Goal: Information Seeking & Learning: Learn about a topic

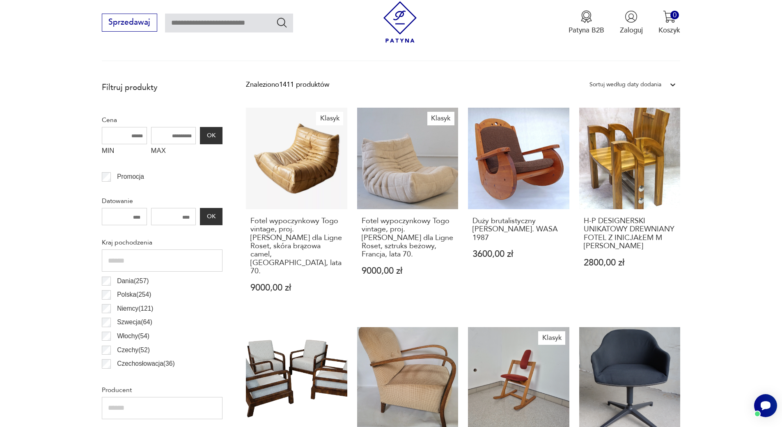
drag, startPoint x: 183, startPoint y: 137, endPoint x: 162, endPoint y: 136, distance: 20.5
click at [161, 137] on input "MAX" at bounding box center [173, 135] width 45 height 17
type input "***"
click at [215, 139] on button "OK" at bounding box center [211, 135] width 22 height 17
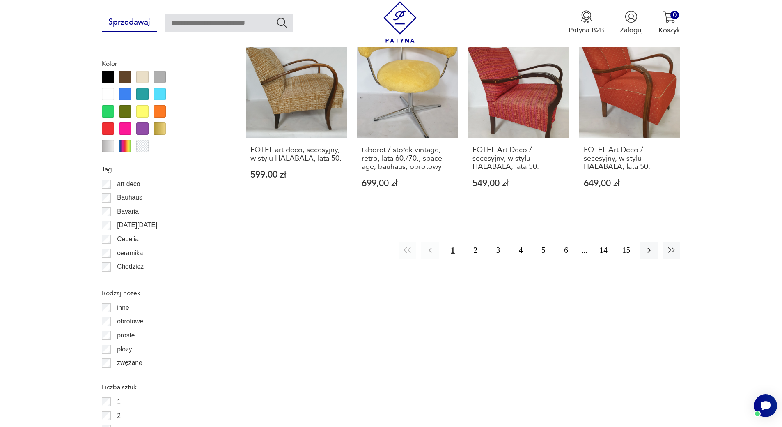
scroll to position [957, 0]
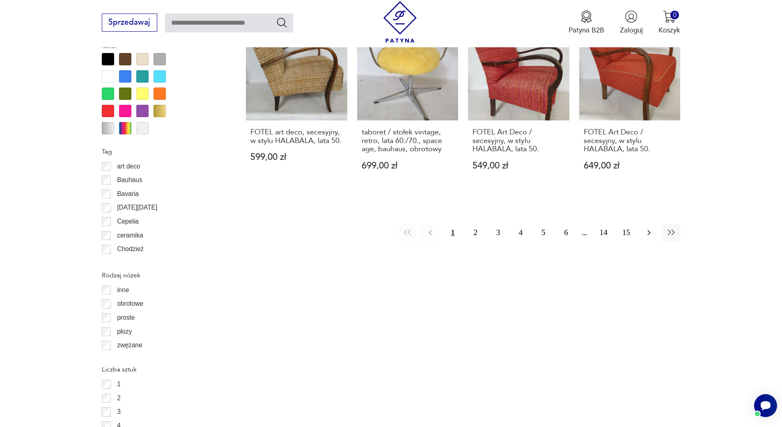
click at [648, 232] on icon "button" at bounding box center [649, 232] width 10 height 10
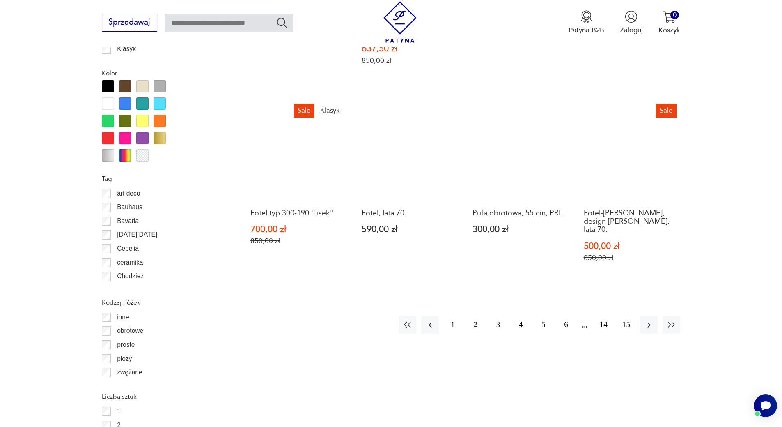
scroll to position [930, 0]
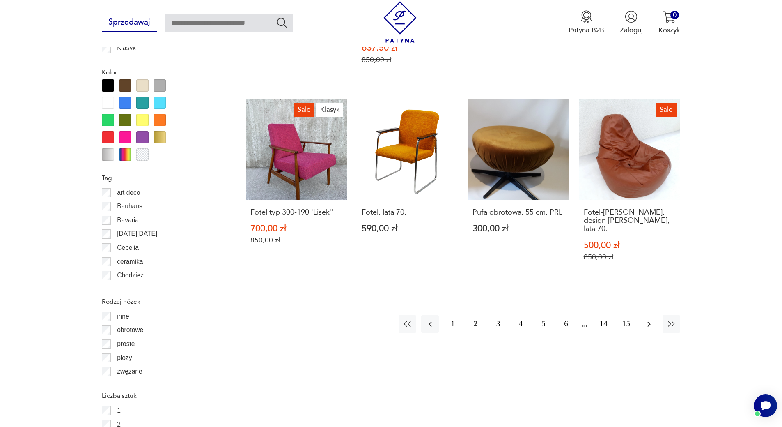
click at [652, 319] on icon "button" at bounding box center [649, 324] width 10 height 10
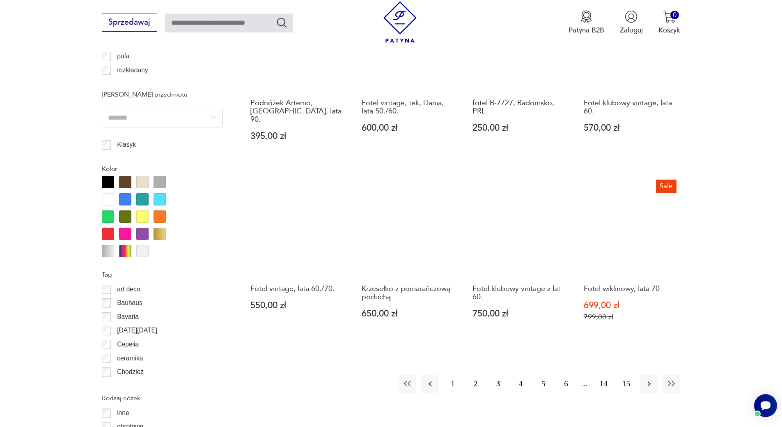
scroll to position [848, 0]
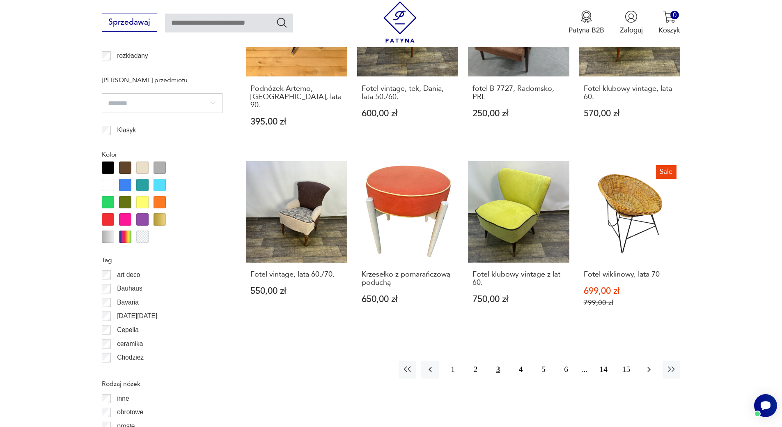
click at [650, 364] on icon "button" at bounding box center [649, 369] width 10 height 10
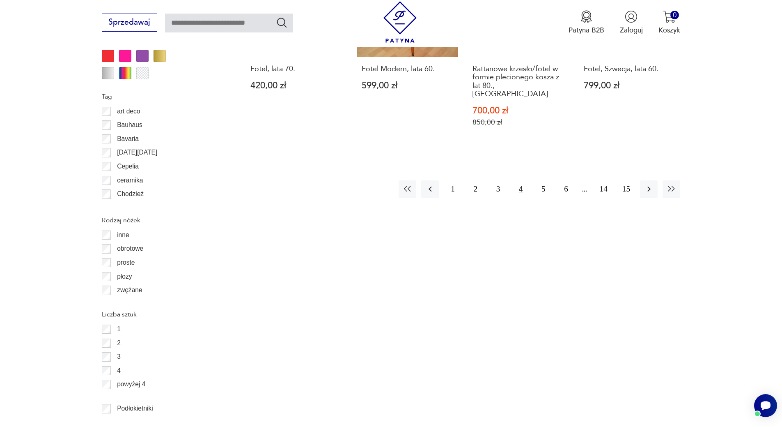
scroll to position [1013, 0]
click at [651, 183] on icon "button" at bounding box center [649, 188] width 10 height 10
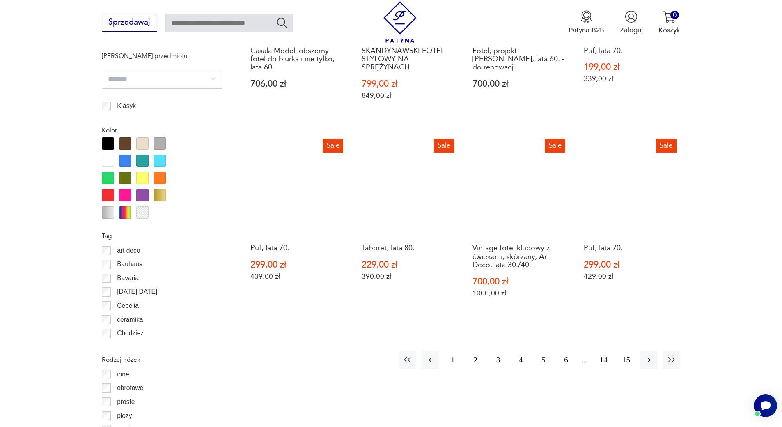
scroll to position [930, 0]
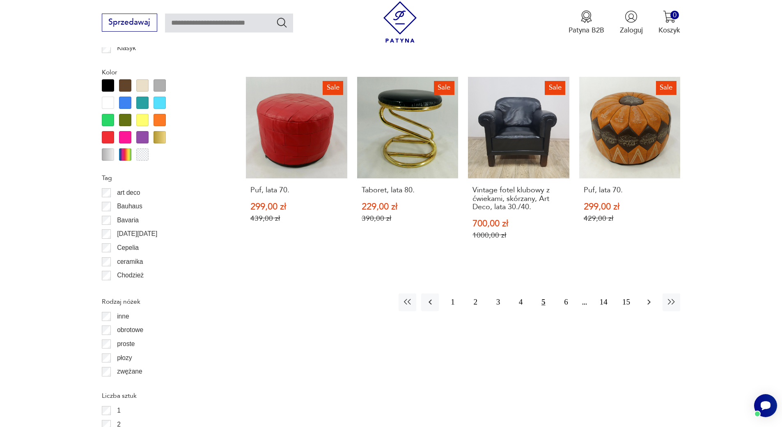
click at [644, 304] on icon "button" at bounding box center [649, 302] width 10 height 10
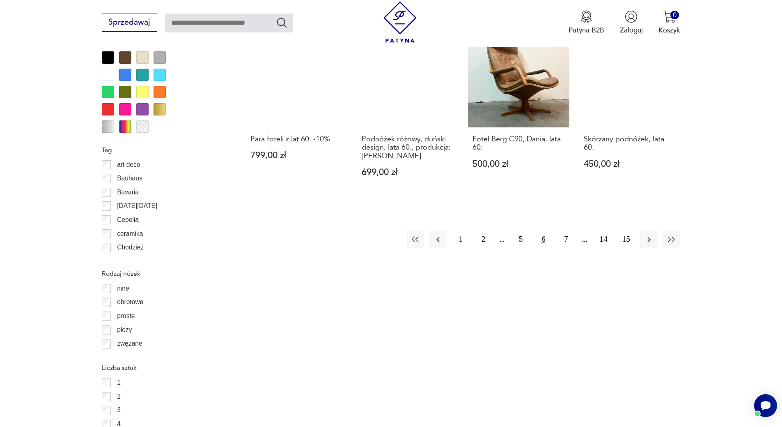
scroll to position [971, 0]
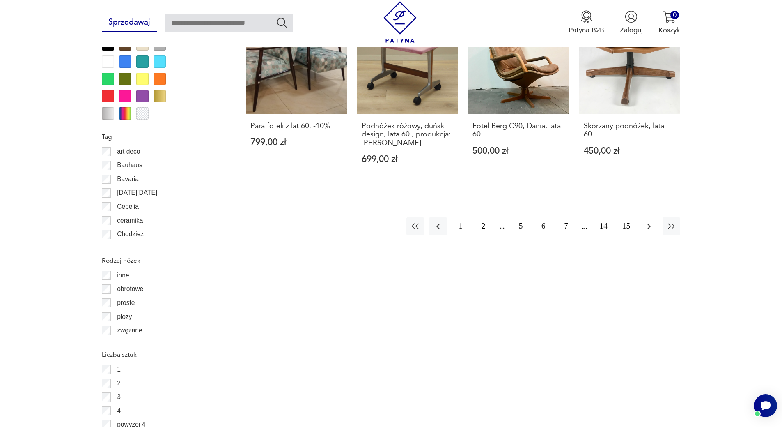
click at [649, 221] on icon "button" at bounding box center [649, 226] width 10 height 10
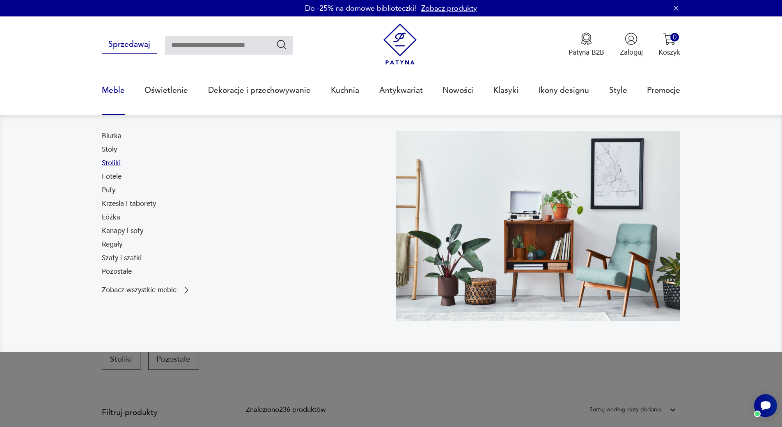
click at [115, 163] on link "Stoliki" at bounding box center [111, 163] width 19 height 10
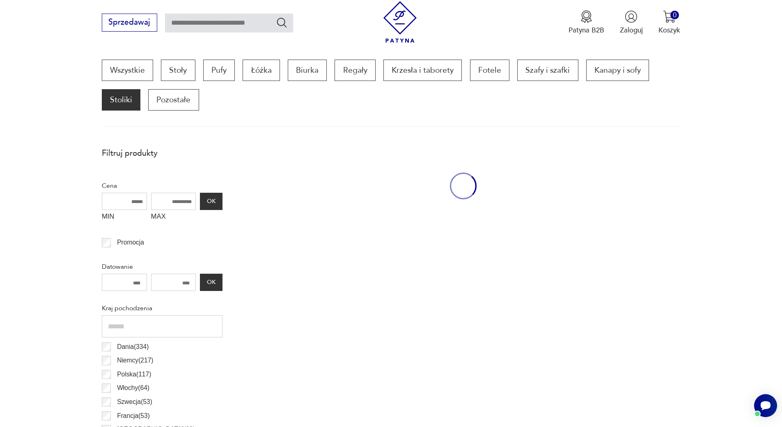
scroll to position [273, 0]
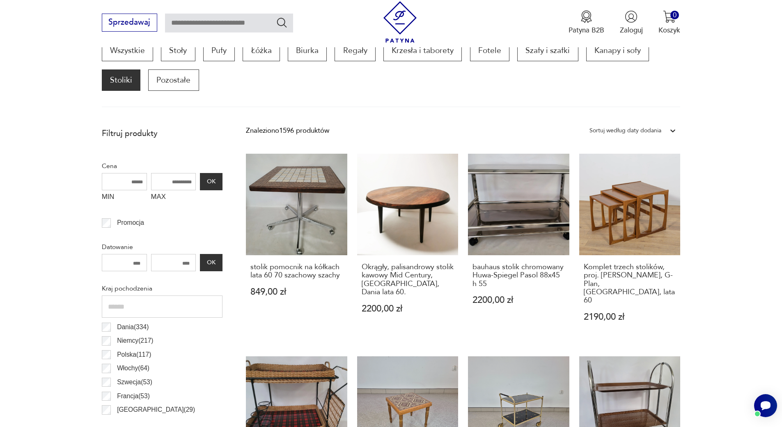
click at [187, 183] on input "MAX" at bounding box center [173, 181] width 45 height 17
type input "***"
click at [220, 177] on button "OK" at bounding box center [211, 181] width 22 height 17
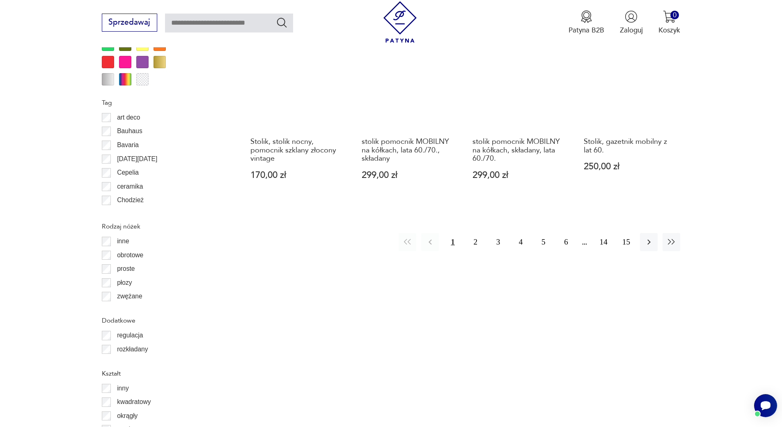
scroll to position [1013, 0]
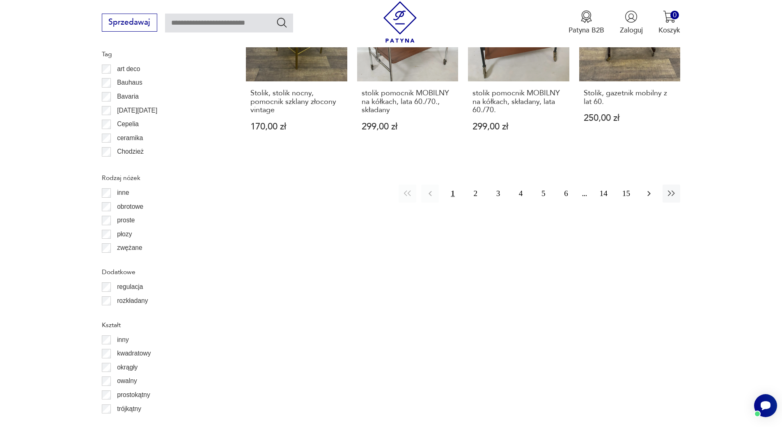
click at [645, 188] on icon "button" at bounding box center [649, 193] width 10 height 10
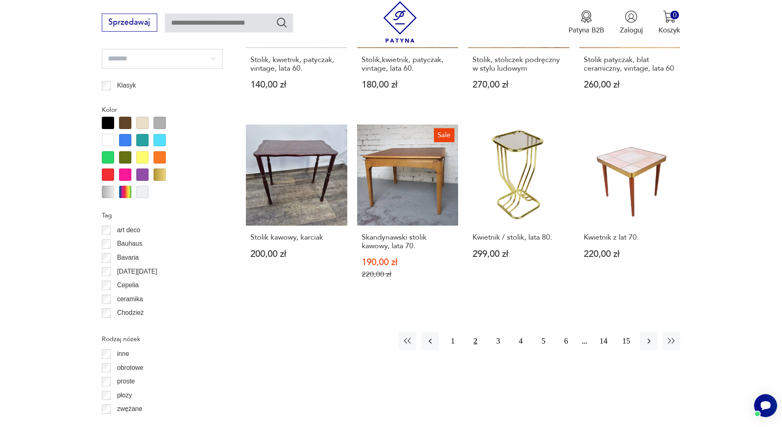
scroll to position [891, 0]
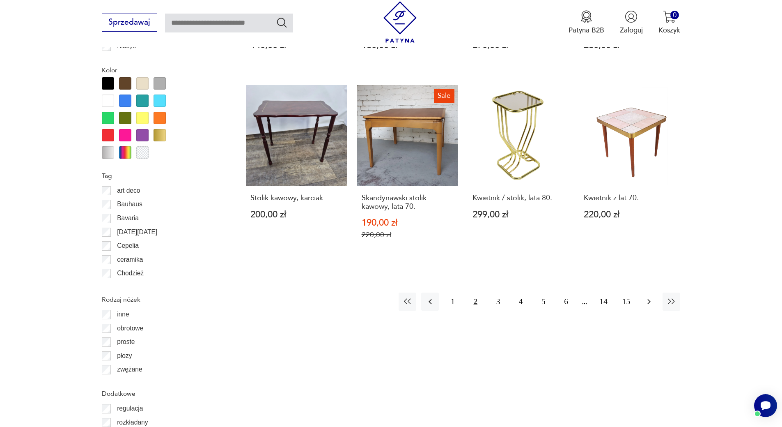
click at [642, 294] on button "button" at bounding box center [649, 301] width 18 height 18
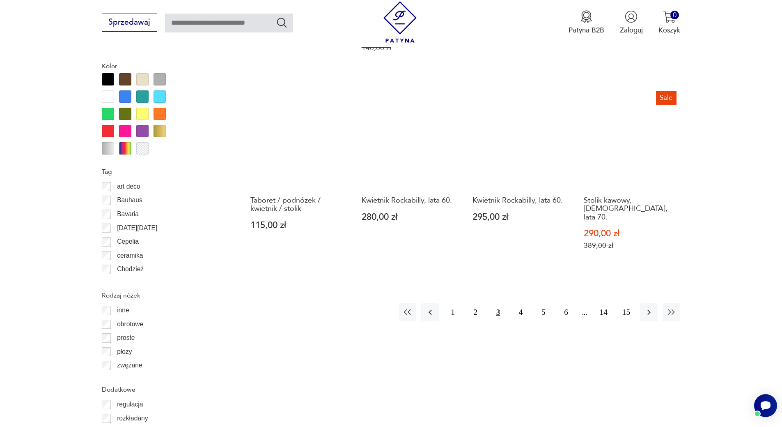
scroll to position [897, 0]
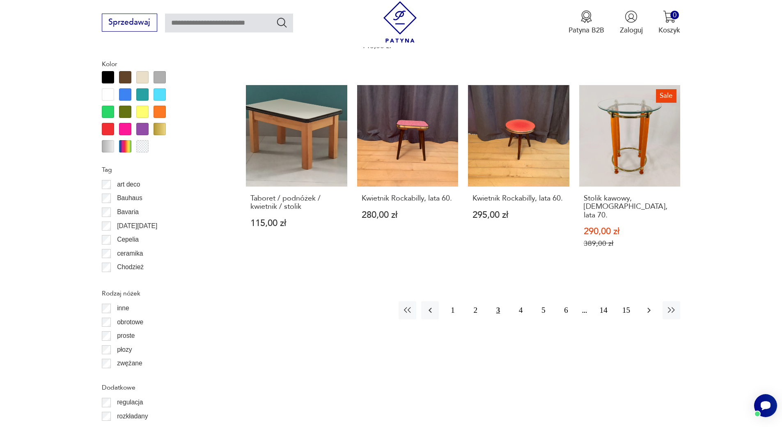
click at [649, 308] on icon "button" at bounding box center [649, 310] width 3 height 5
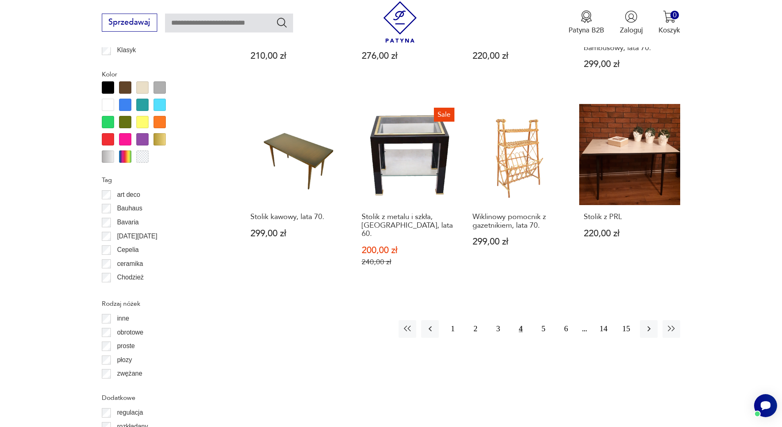
scroll to position [889, 0]
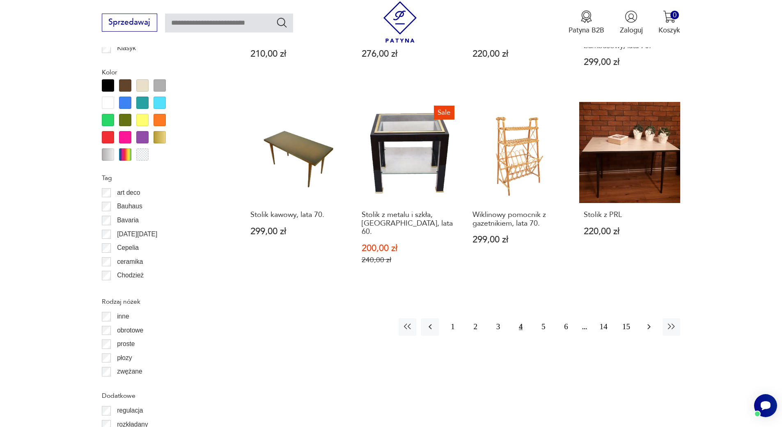
click at [649, 321] on icon "button" at bounding box center [649, 326] width 10 height 10
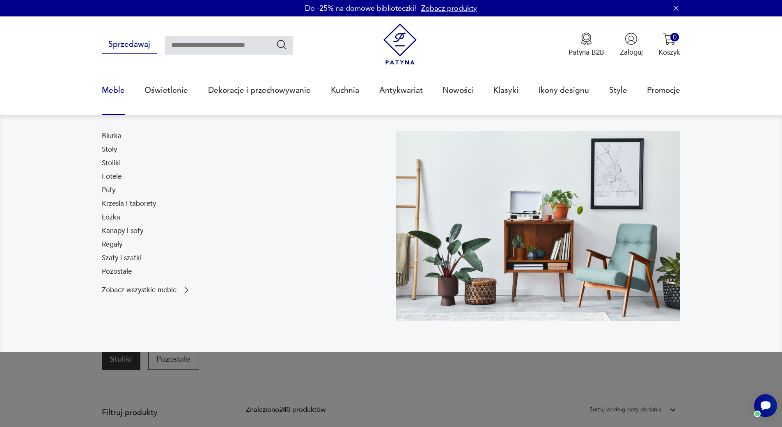
click at [119, 94] on link "Meble" at bounding box center [113, 90] width 23 height 38
click at [120, 88] on link "Meble" at bounding box center [113, 90] width 23 height 38
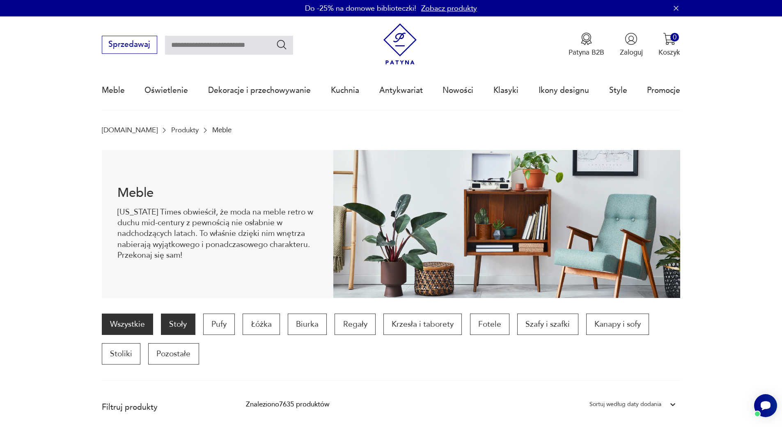
click at [179, 328] on p "Stoły" at bounding box center [178, 323] width 34 height 21
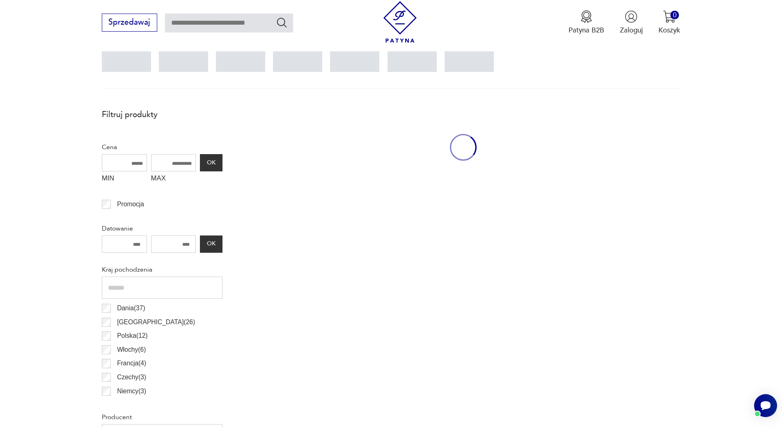
scroll to position [273, 0]
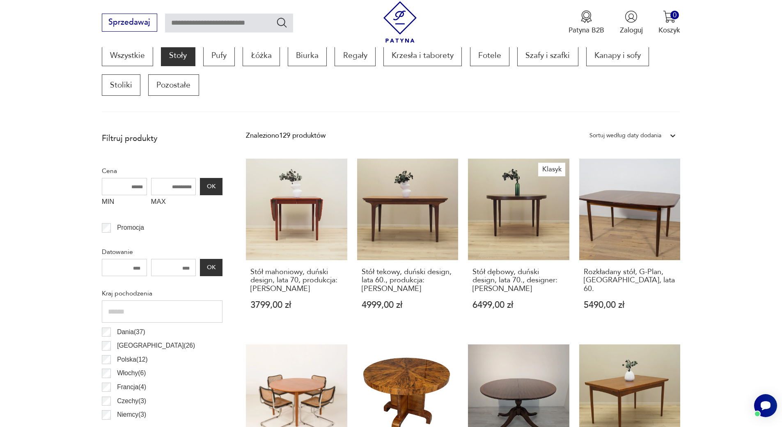
click at [177, 185] on input "MAX" at bounding box center [173, 186] width 45 height 17
type input "****"
click at [220, 184] on button "OK" at bounding box center [211, 186] width 22 height 17
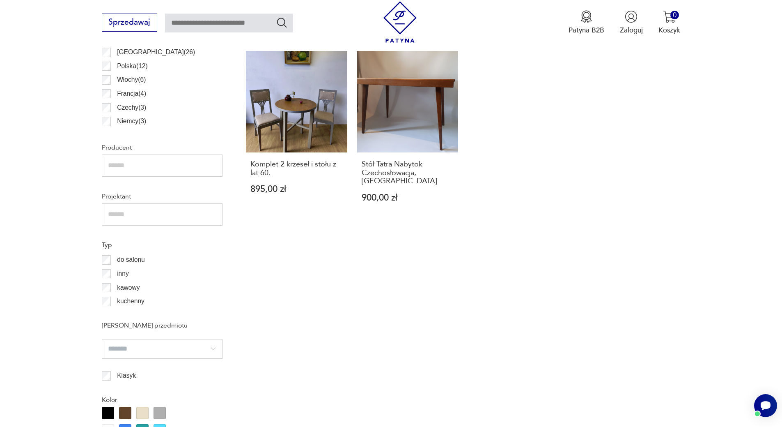
scroll to position [567, 0]
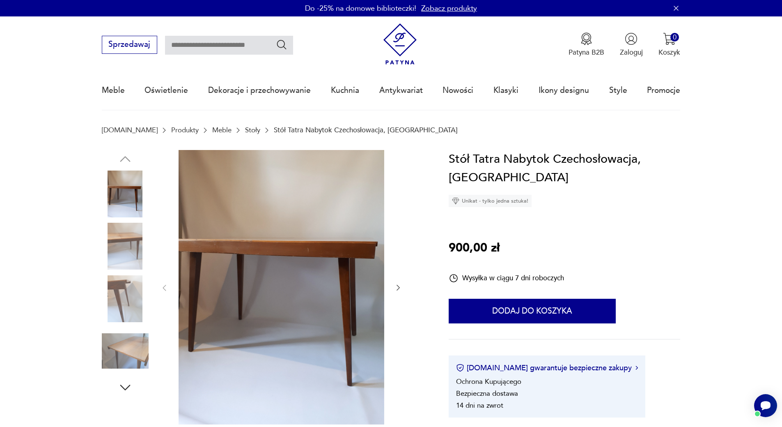
click at [398, 288] on icon "button" at bounding box center [398, 287] width 8 height 8
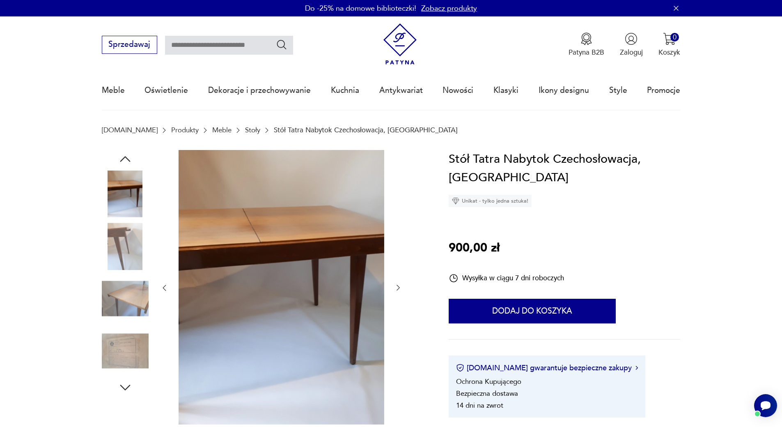
click at [399, 289] on icon "button" at bounding box center [398, 288] width 3 height 6
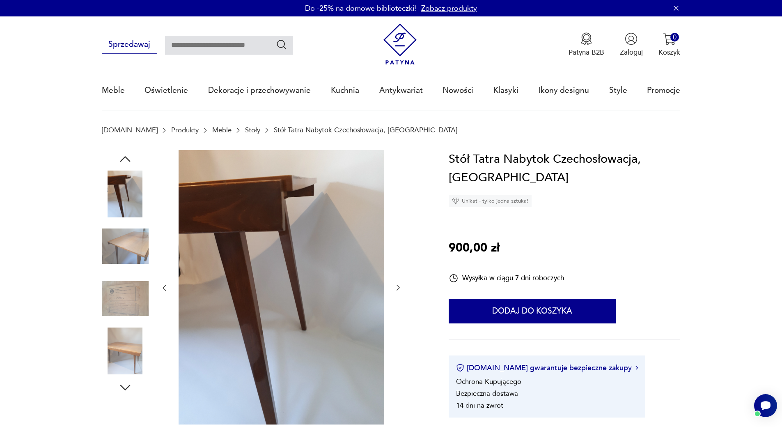
click at [399, 289] on icon "button" at bounding box center [398, 288] width 3 height 6
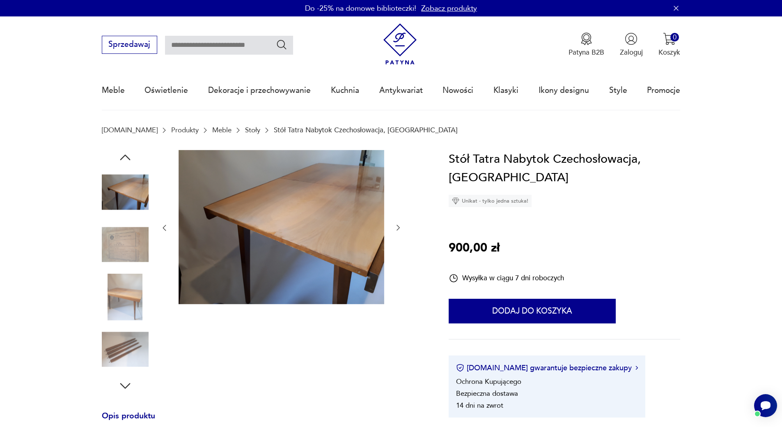
click at [398, 227] on icon "button" at bounding box center [398, 227] width 8 height 8
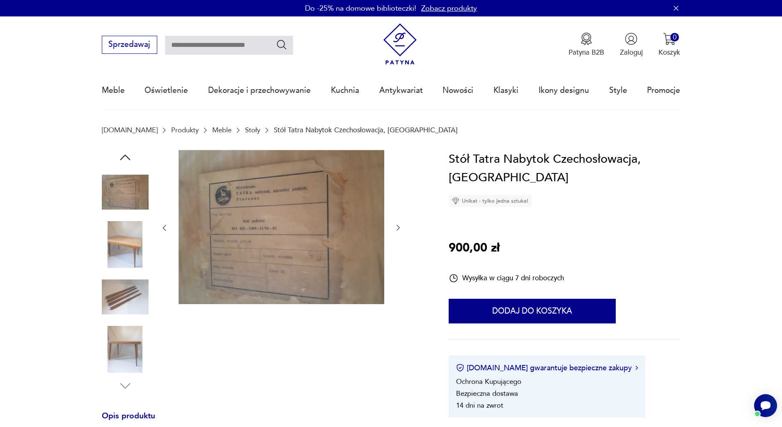
click at [397, 227] on icon "button" at bounding box center [398, 227] width 8 height 8
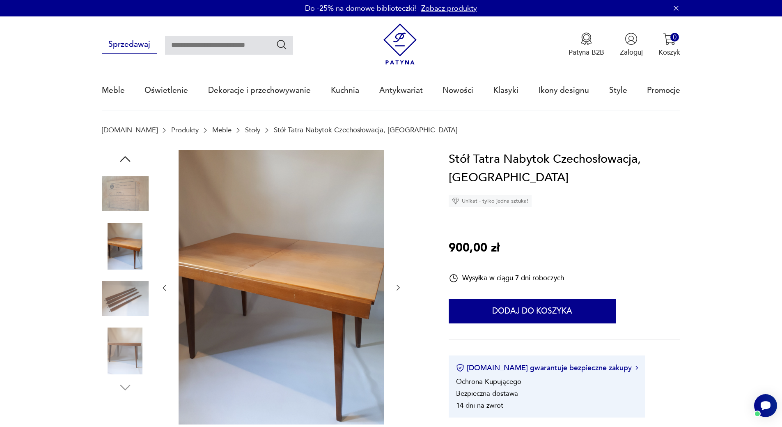
click at [400, 285] on icon "button" at bounding box center [398, 287] width 8 height 8
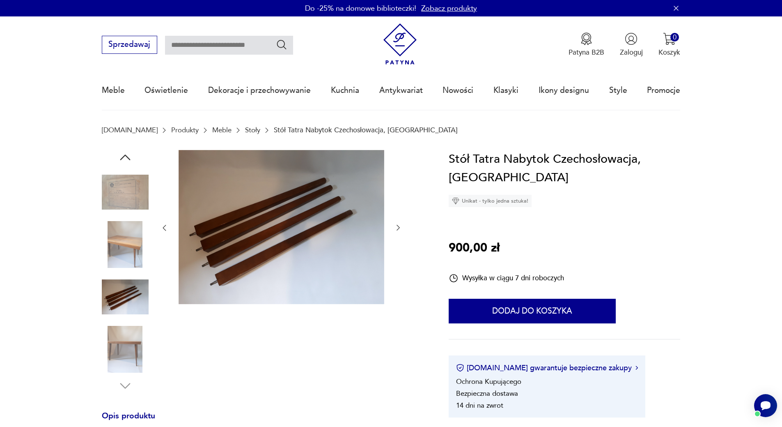
click at [399, 225] on icon "button" at bounding box center [398, 227] width 8 height 8
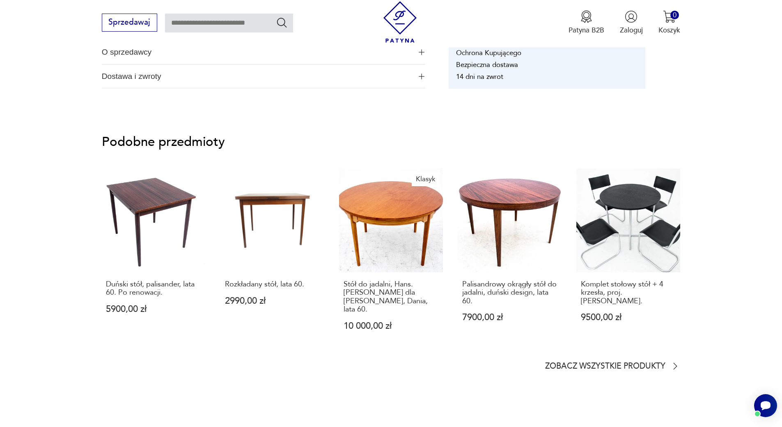
scroll to position [616, 0]
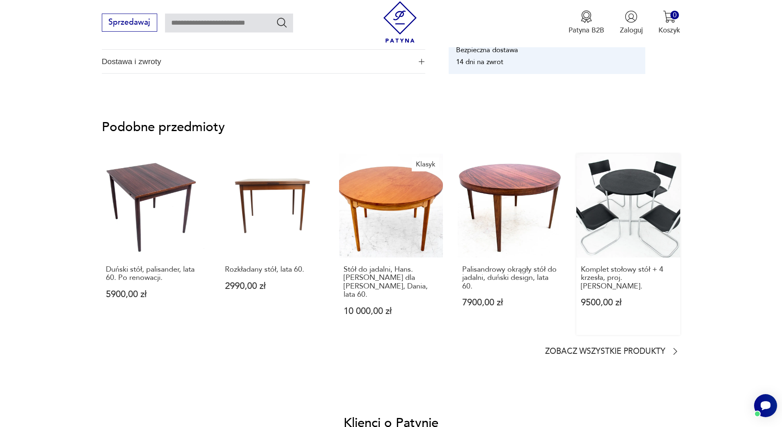
click at [615, 269] on p "Komplet stołowy stół + 4 krzesła, proj. Mart Stam." at bounding box center [628, 277] width 95 height 25
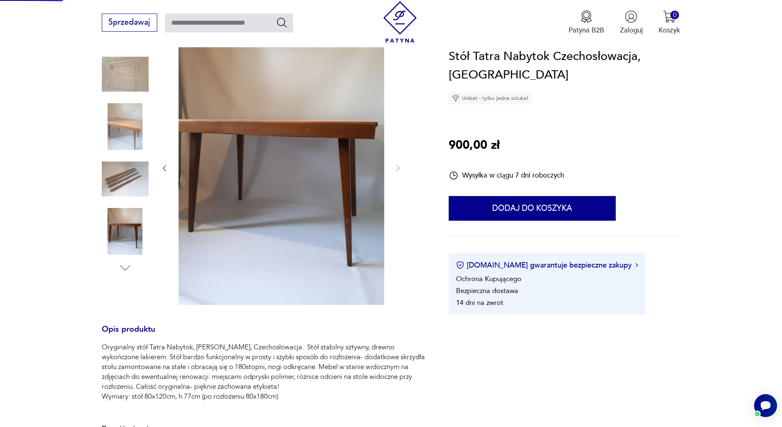
scroll to position [19, 0]
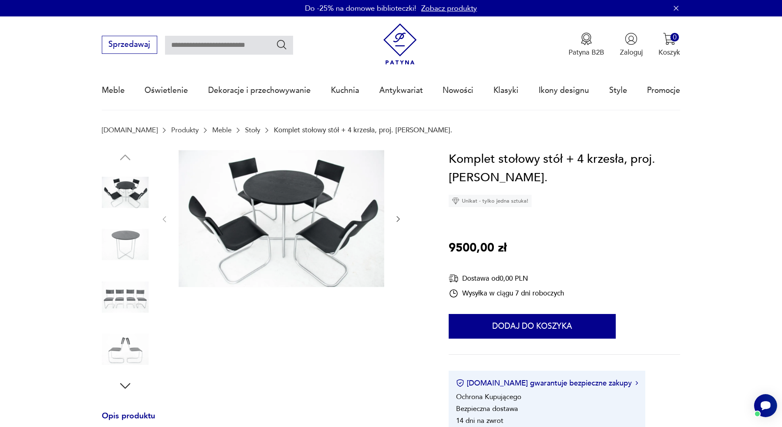
click at [126, 242] on img at bounding box center [125, 244] width 47 height 47
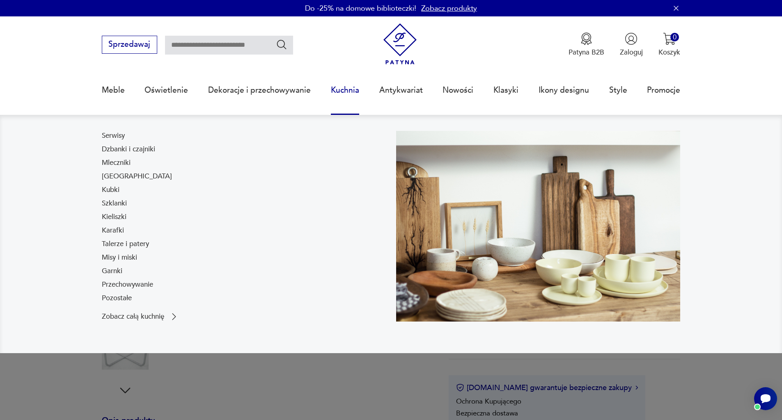
click at [335, 89] on link "Kuchnia" at bounding box center [345, 90] width 28 height 38
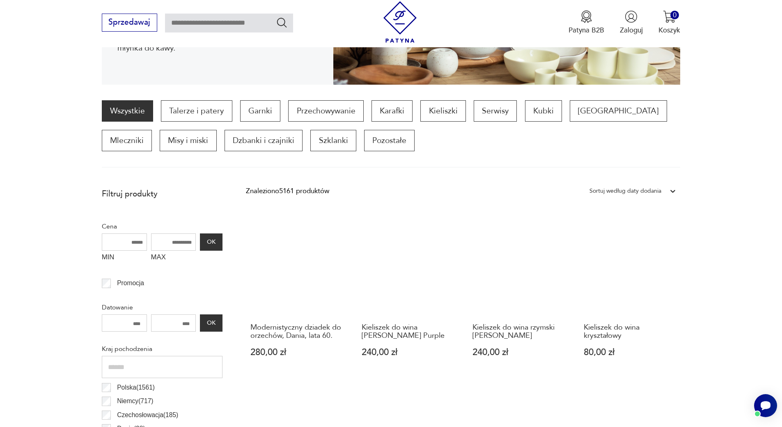
scroll to position [232, 0]
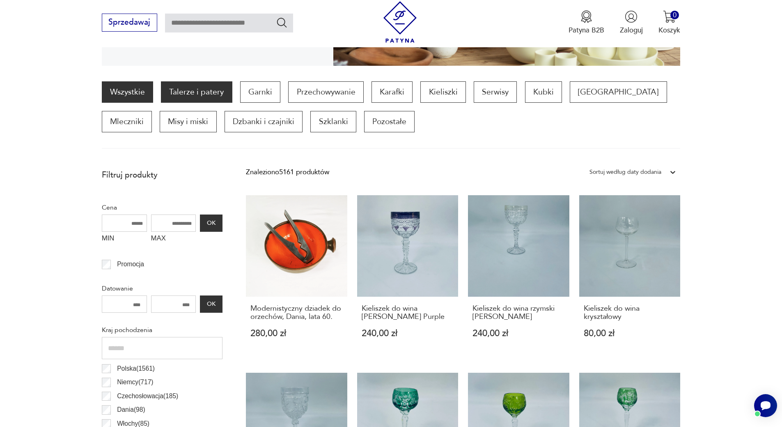
click at [214, 95] on p "Talerze i patery" at bounding box center [196, 91] width 71 height 21
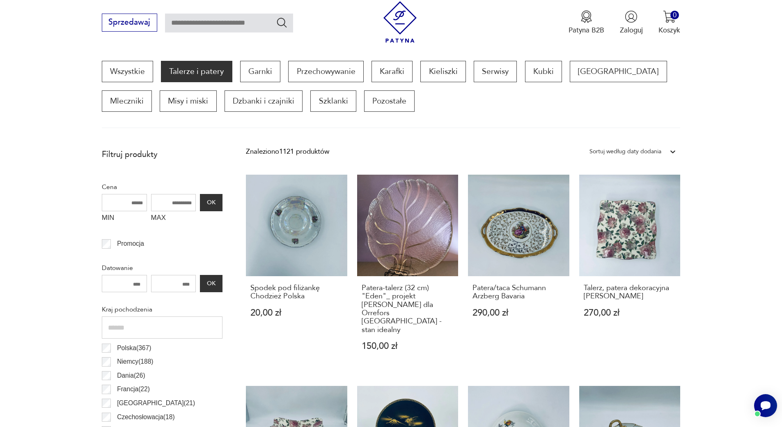
scroll to position [248, 0]
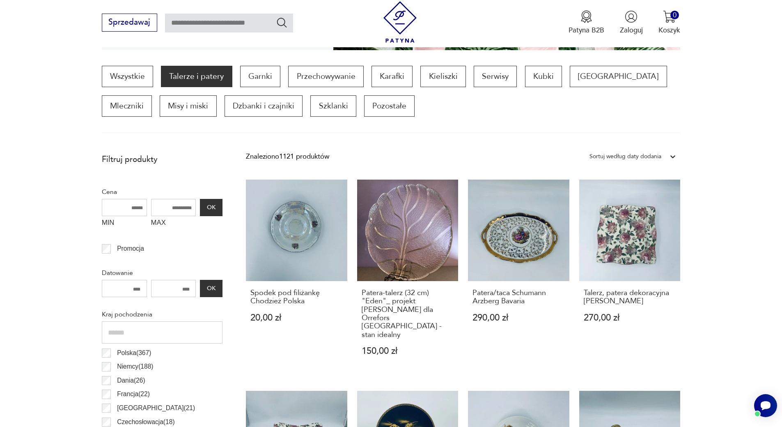
click at [192, 207] on input "MAX" at bounding box center [173, 207] width 45 height 17
type input "***"
click at [211, 208] on button "OK" at bounding box center [211, 207] width 22 height 17
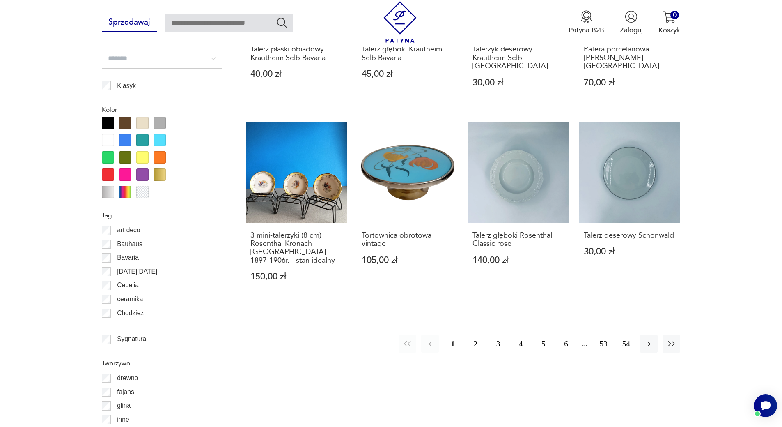
scroll to position [931, 0]
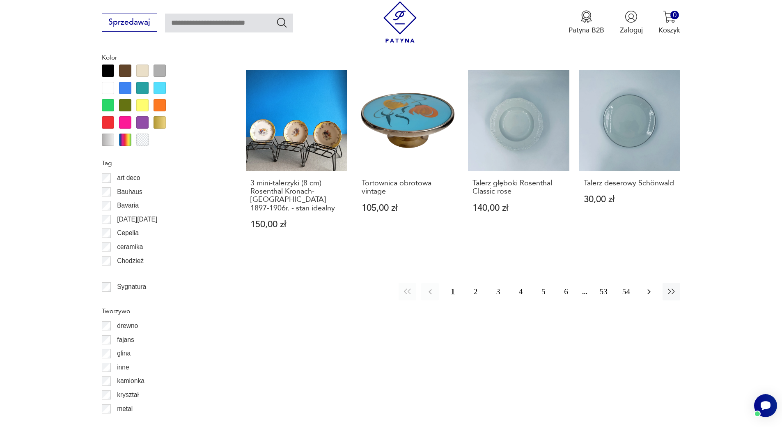
click at [645, 287] on icon "button" at bounding box center [649, 292] width 10 height 10
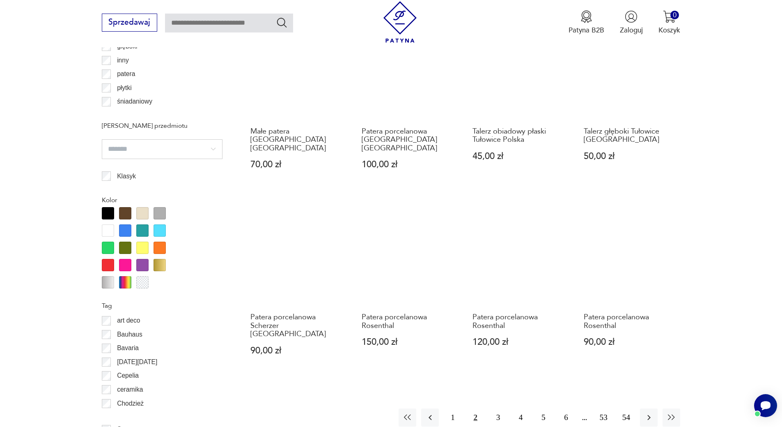
scroll to position [887, 0]
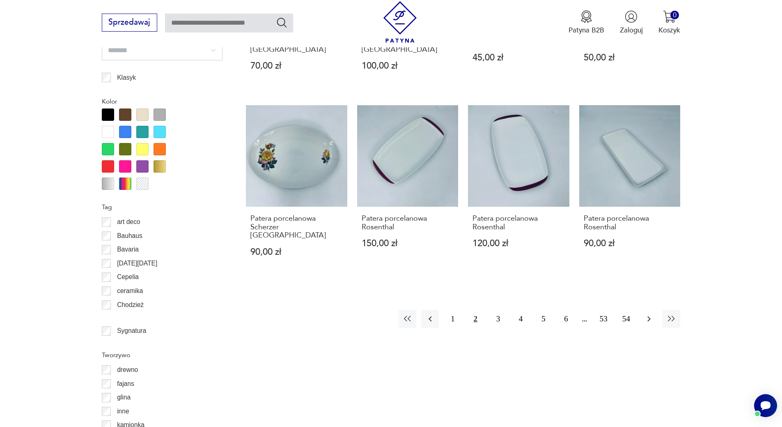
click at [645, 310] on button "button" at bounding box center [649, 319] width 18 height 18
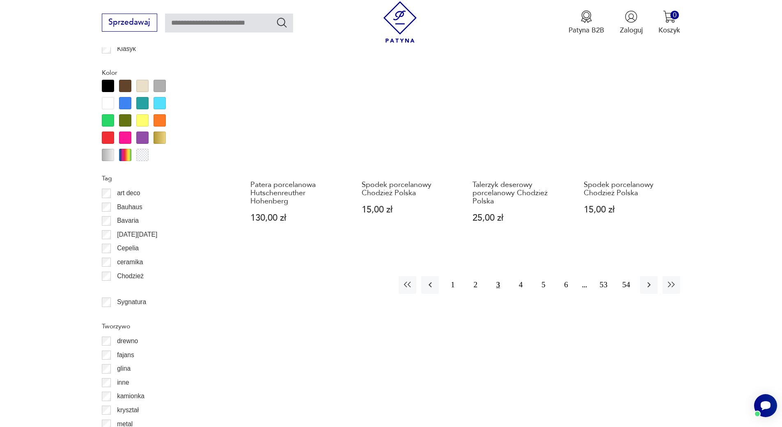
scroll to position [928, 0]
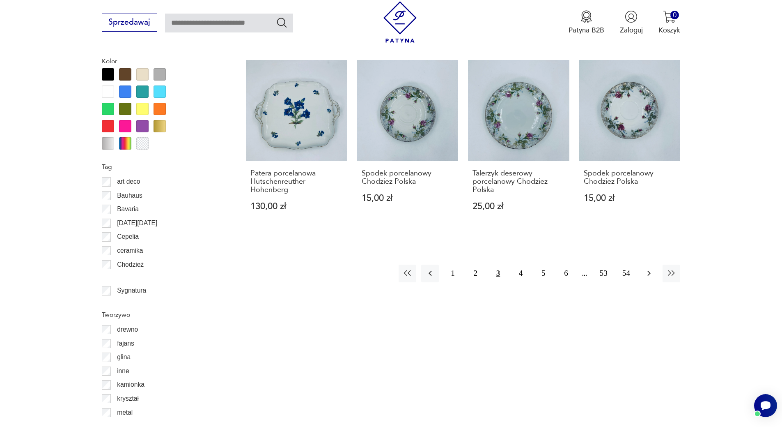
click at [650, 268] on icon "button" at bounding box center [649, 273] width 10 height 10
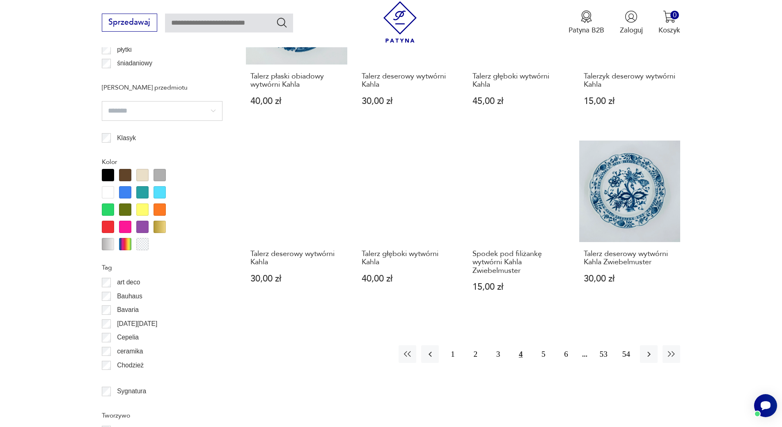
scroll to position [843, 0]
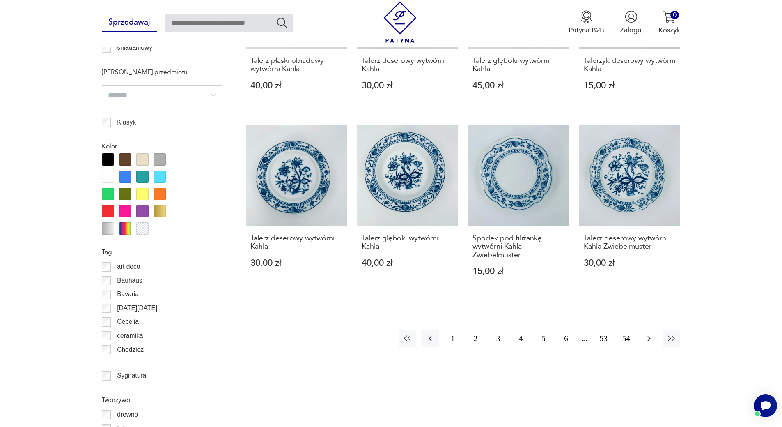
click at [645, 333] on button "button" at bounding box center [649, 338] width 18 height 18
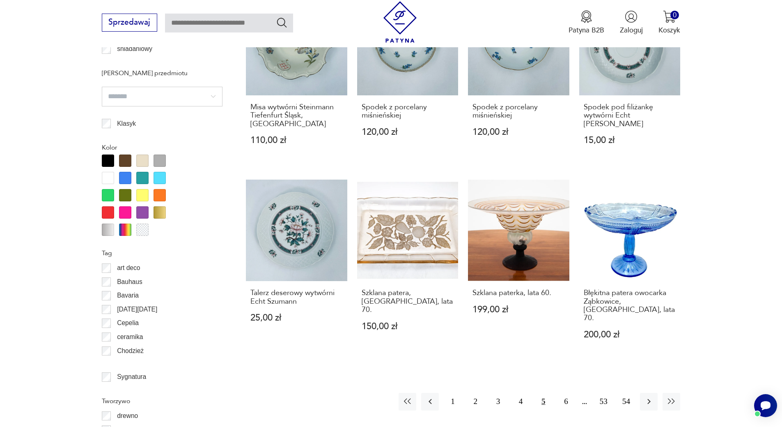
scroll to position [843, 0]
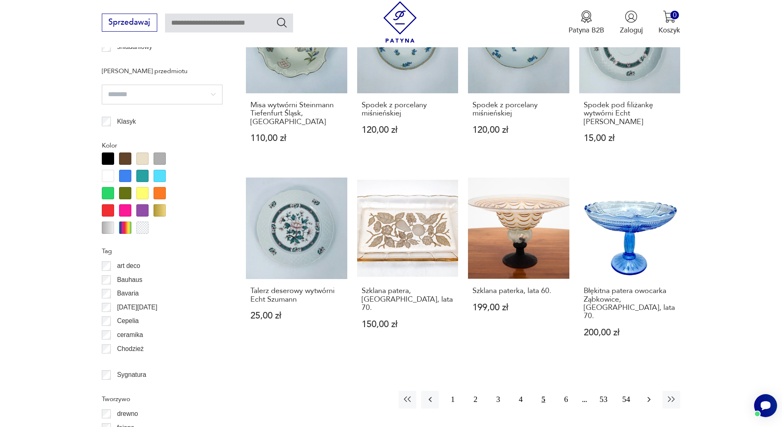
click at [650, 394] on icon "button" at bounding box center [649, 399] width 10 height 10
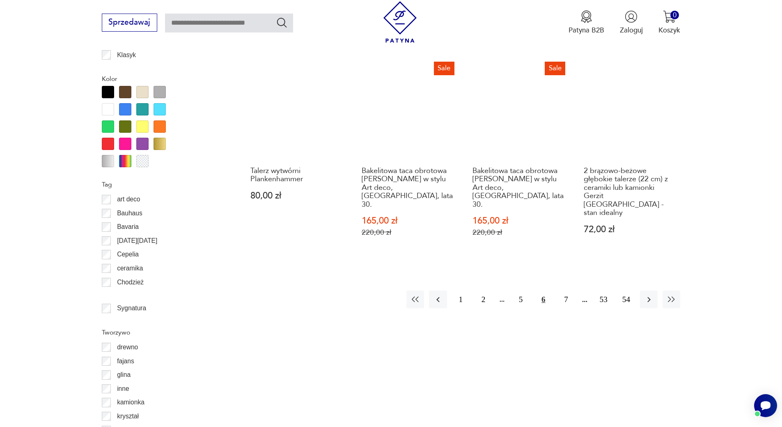
scroll to position [928, 0]
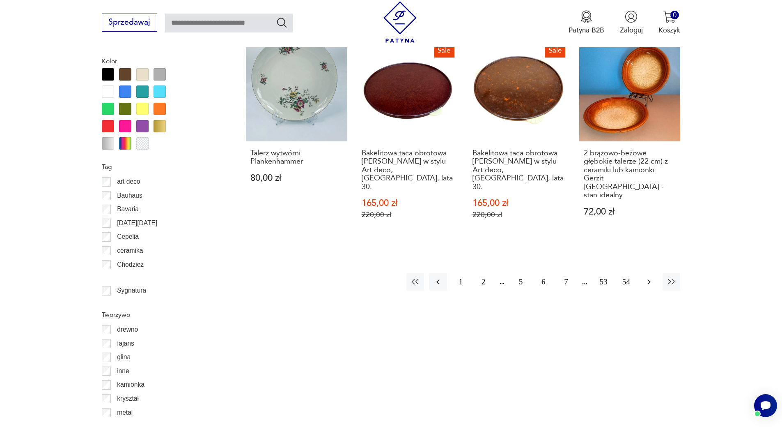
click at [652, 277] on icon "button" at bounding box center [649, 282] width 10 height 10
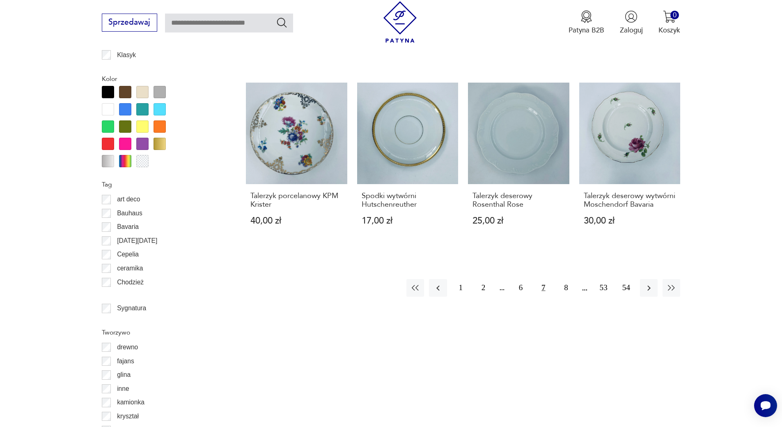
scroll to position [912, 0]
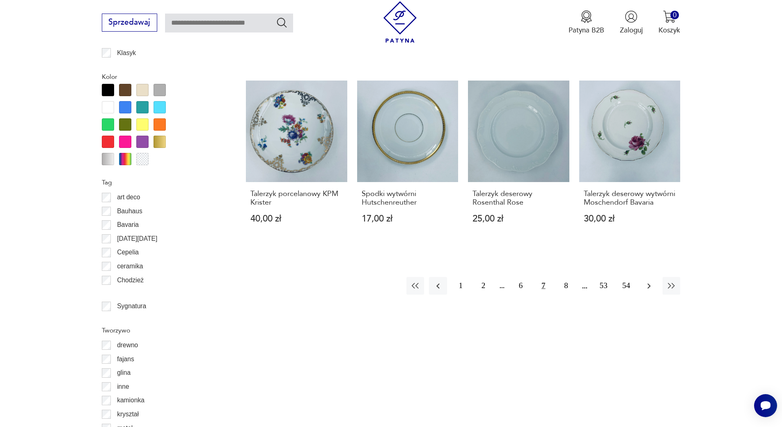
click at [649, 284] on icon "button" at bounding box center [649, 285] width 3 height 5
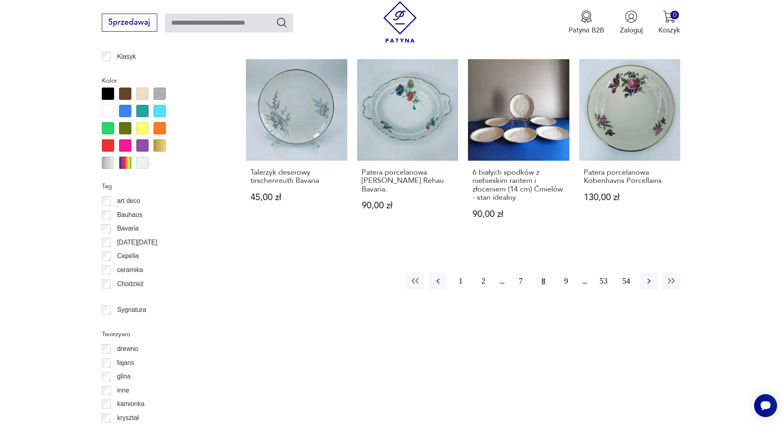
scroll to position [923, 0]
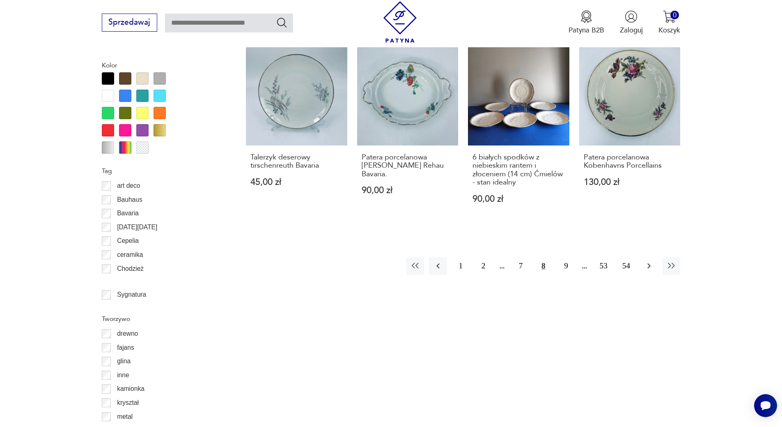
click at [644, 264] on icon "button" at bounding box center [649, 266] width 10 height 10
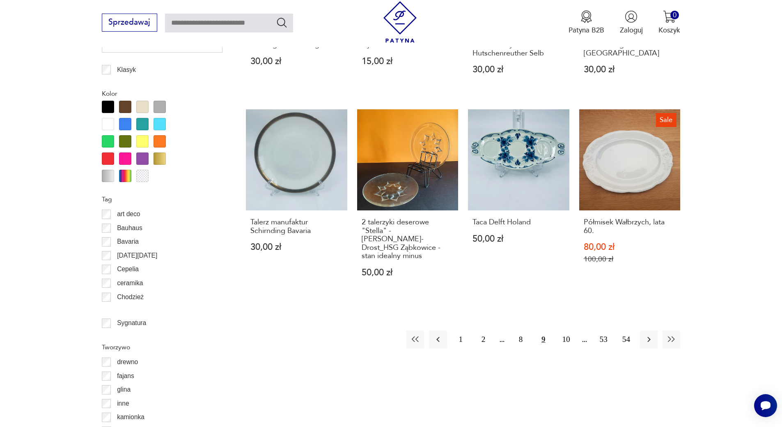
scroll to position [897, 0]
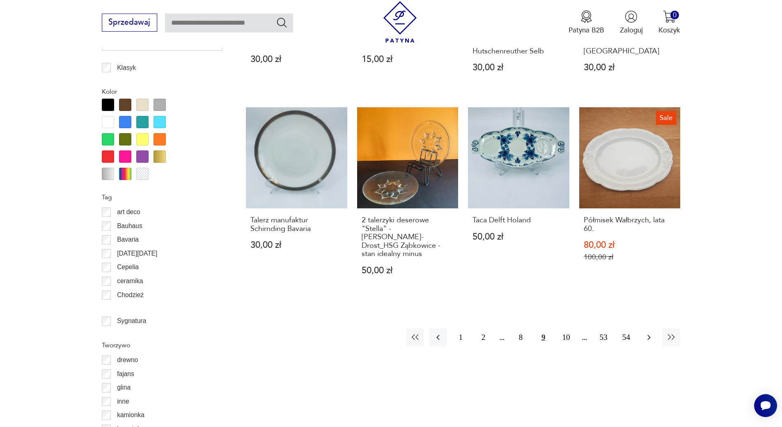
click at [654, 328] on button "button" at bounding box center [649, 337] width 18 height 18
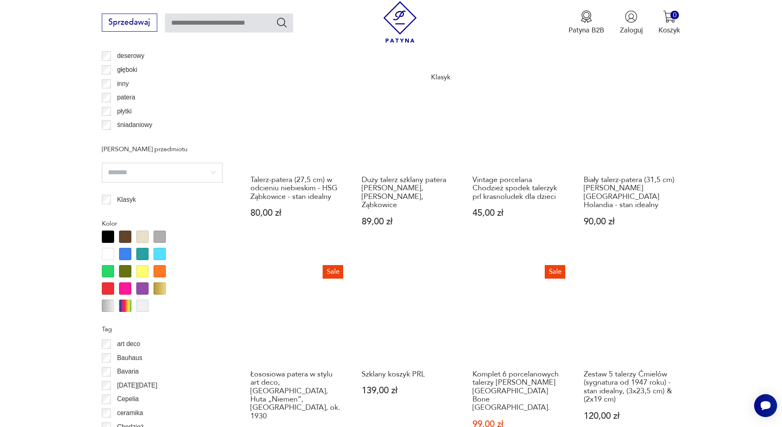
scroll to position [789, 0]
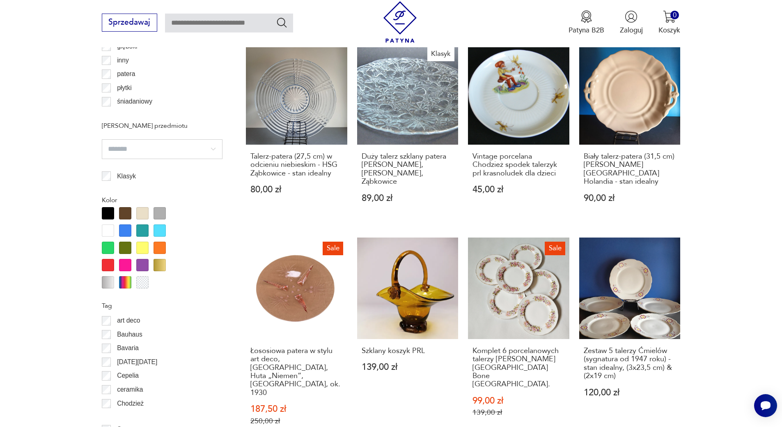
drag, startPoint x: 788, startPoint y: 188, endPoint x: 736, endPoint y: 141, distance: 69.8
click at [736, 142] on section "Filtruj produkty Cena MIN MAX *** OK Promocja Datowanie OK Kraj pochodzenia Pol…" at bounding box center [391, 236] width 782 height 1257
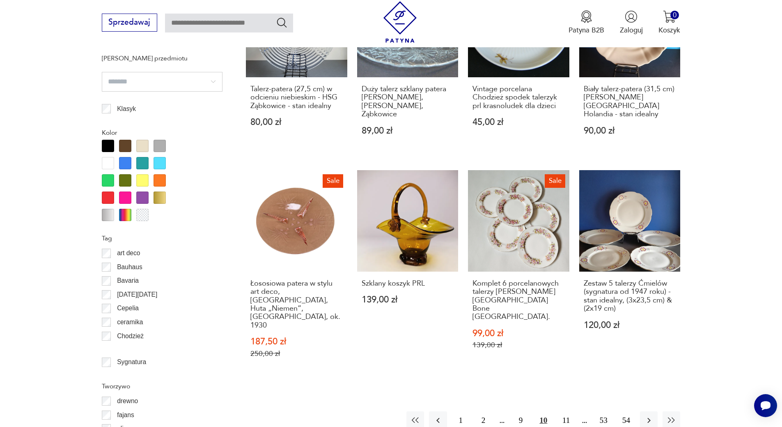
scroll to position [871, 0]
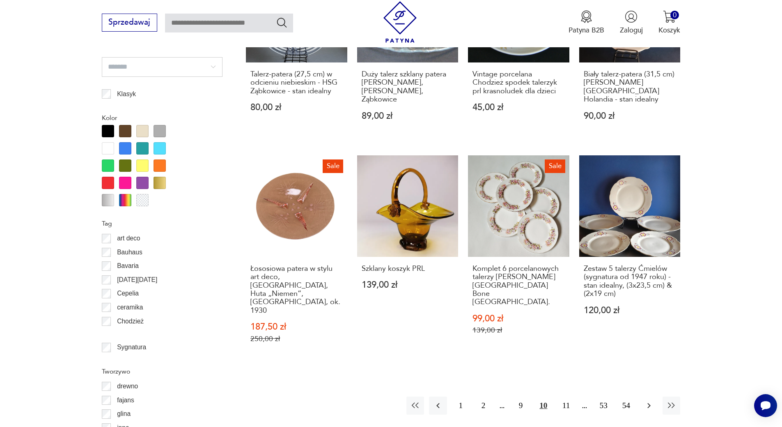
click at [648, 403] on icon "button" at bounding box center [649, 405] width 3 height 5
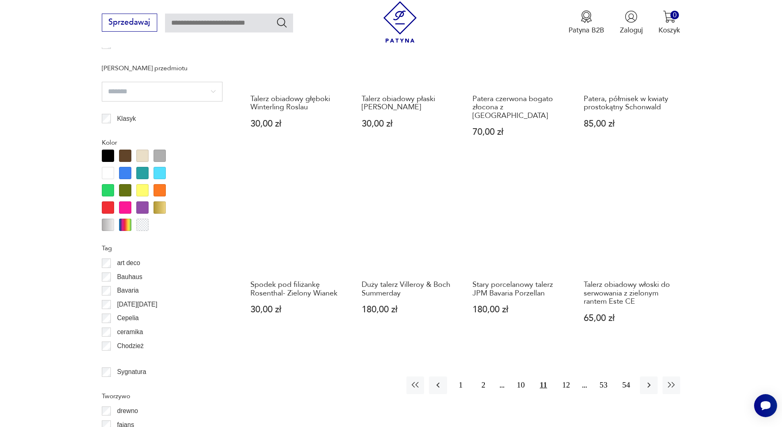
scroll to position [858, 0]
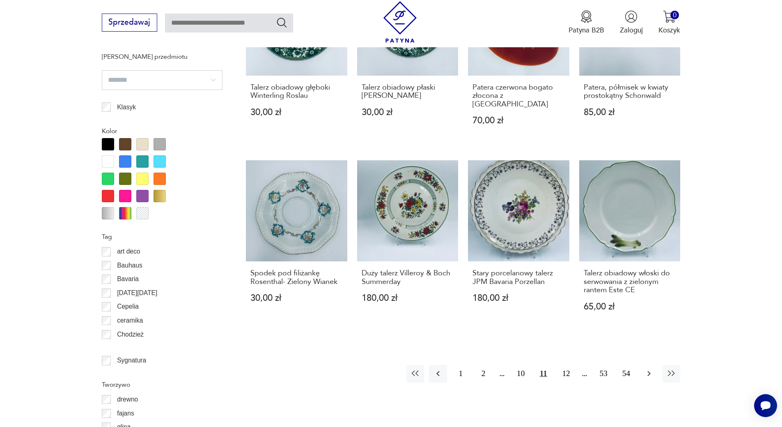
click at [648, 368] on icon "button" at bounding box center [649, 373] width 10 height 10
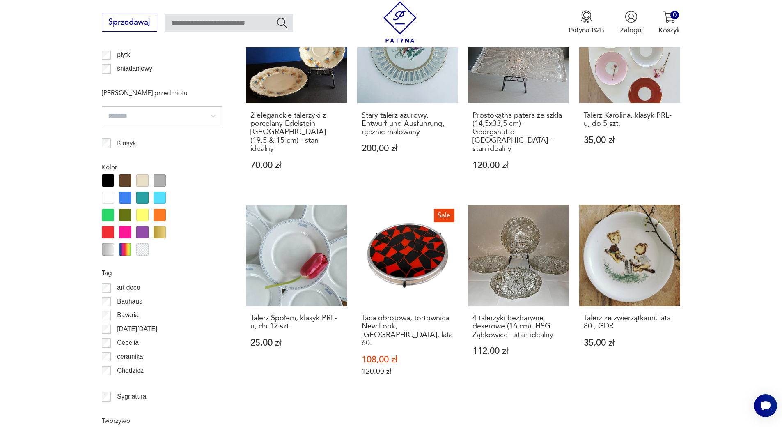
scroll to position [840, 0]
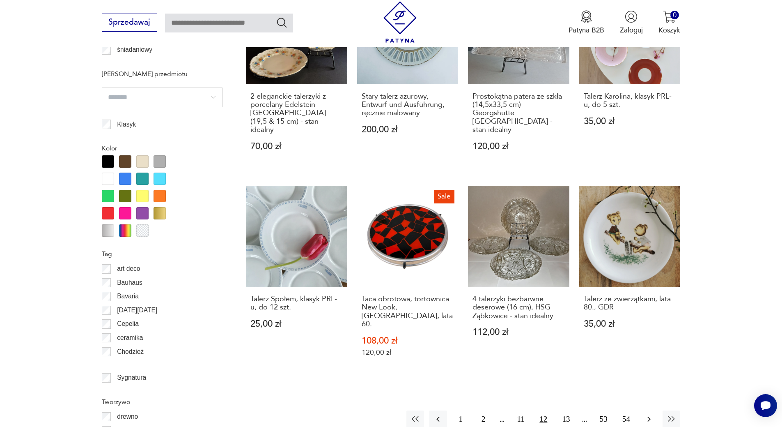
click at [651, 410] on button "button" at bounding box center [649, 419] width 18 height 18
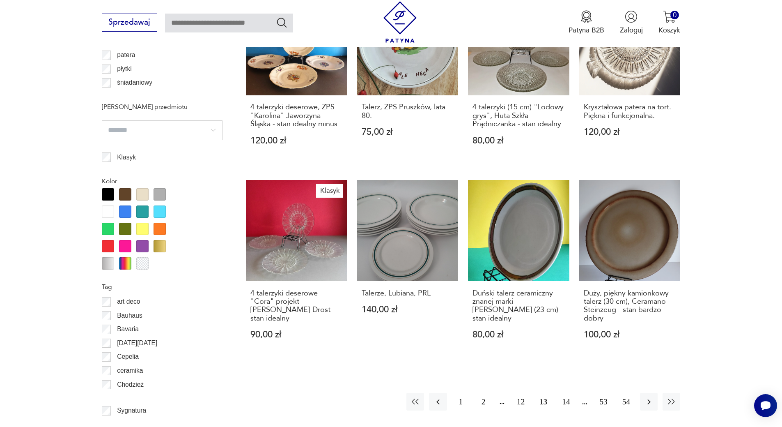
scroll to position [817, 0]
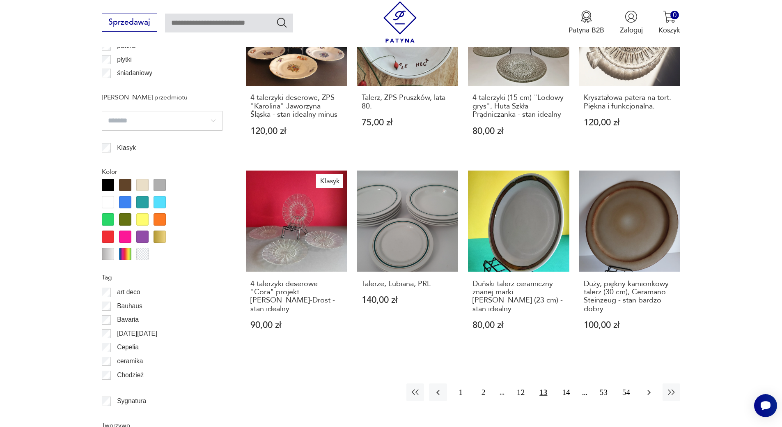
click at [645, 387] on icon "button" at bounding box center [649, 392] width 10 height 10
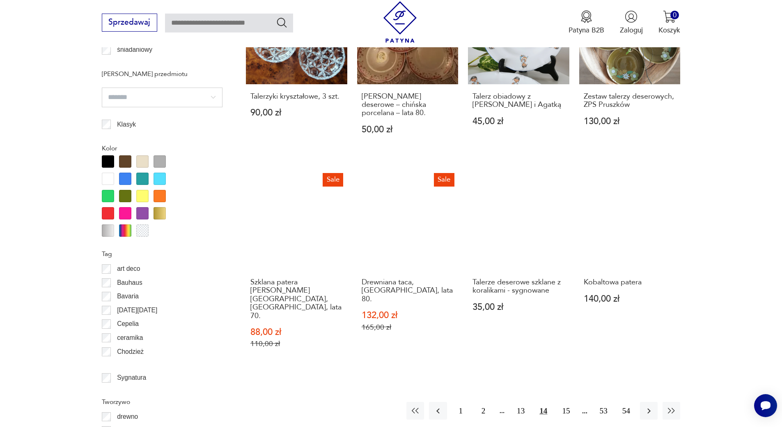
scroll to position [875, 0]
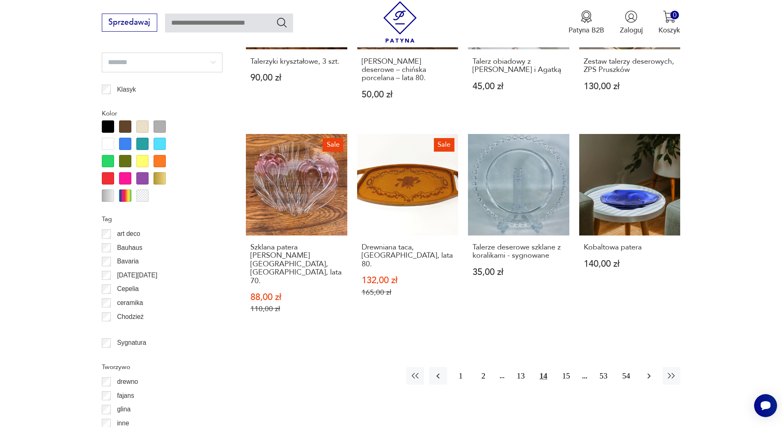
click at [649, 371] on icon "button" at bounding box center [649, 376] width 10 height 10
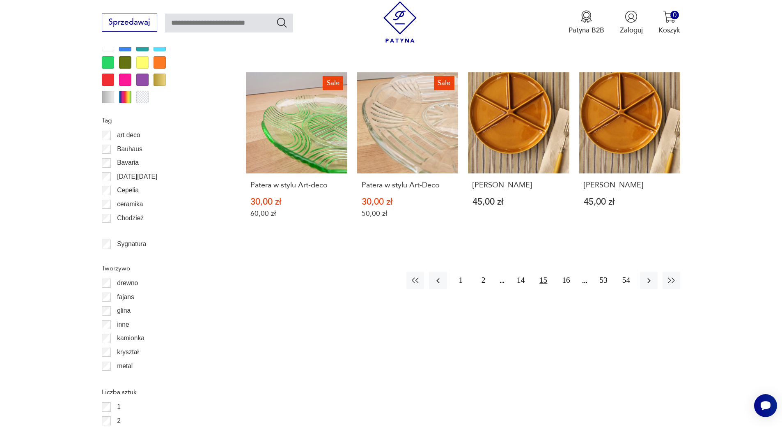
scroll to position [995, 0]
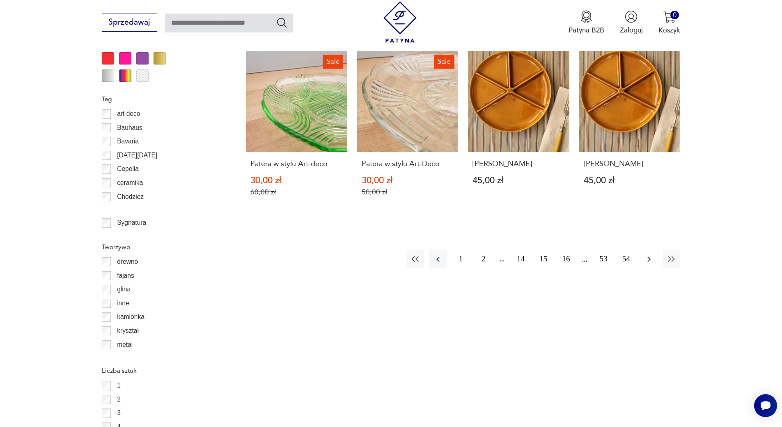
click at [647, 254] on icon "button" at bounding box center [649, 259] width 10 height 10
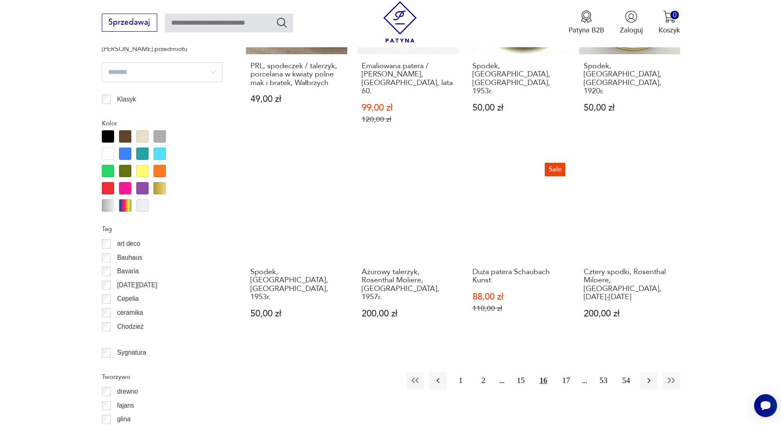
scroll to position [894, 0]
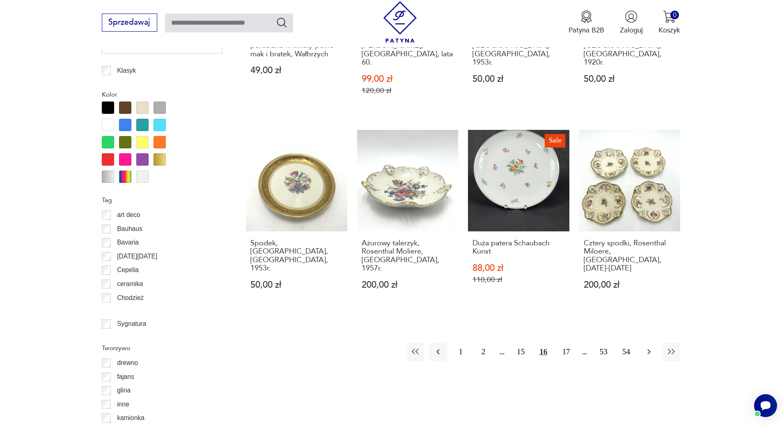
click at [650, 349] on icon "button" at bounding box center [649, 351] width 3 height 5
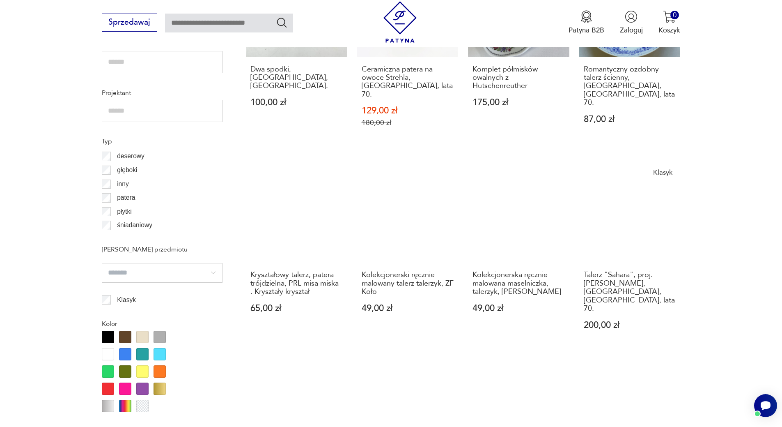
scroll to position [891, 0]
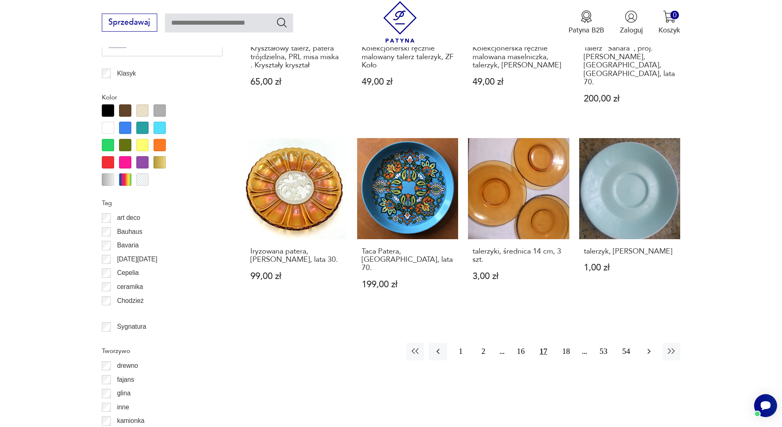
click at [652, 346] on icon "button" at bounding box center [649, 351] width 10 height 10
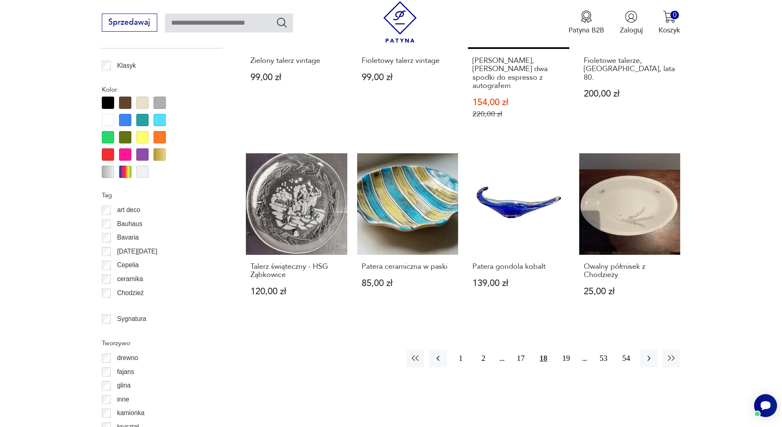
scroll to position [914, 0]
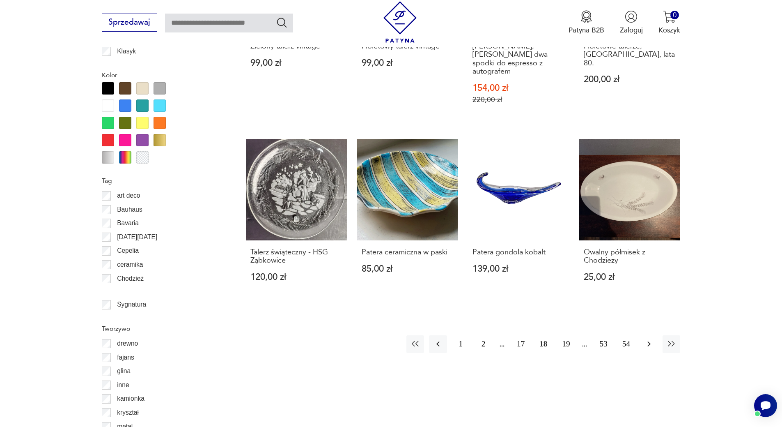
click at [649, 339] on icon "button" at bounding box center [649, 344] width 10 height 10
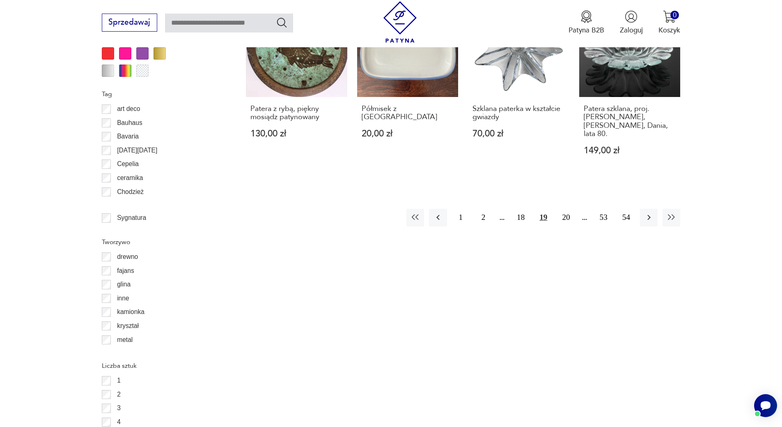
scroll to position [1041, 0]
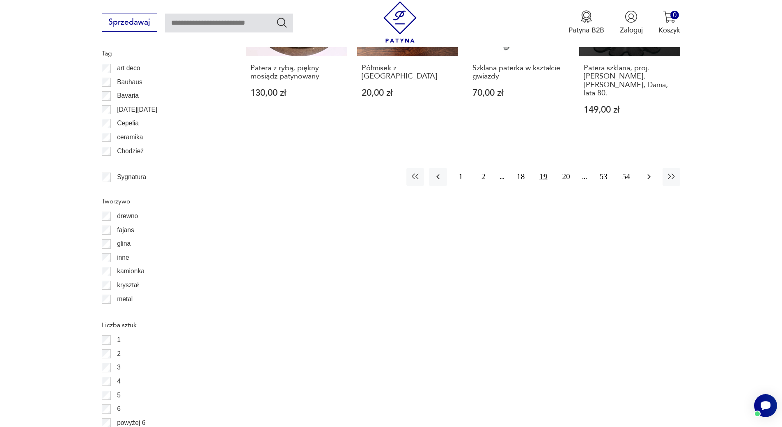
click at [646, 172] on icon "button" at bounding box center [649, 177] width 10 height 10
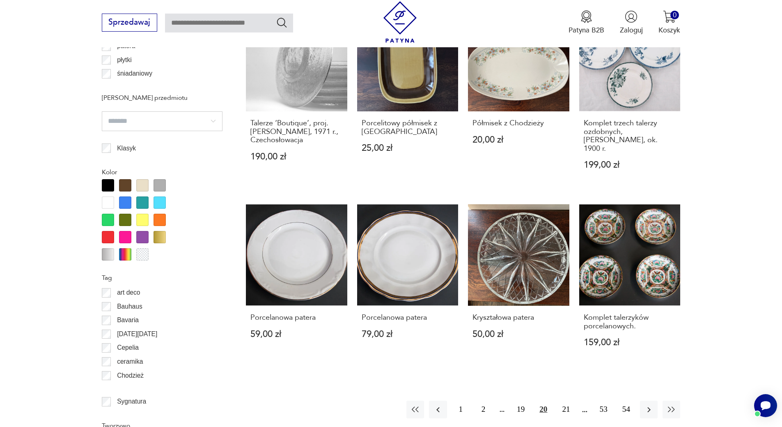
scroll to position [858, 0]
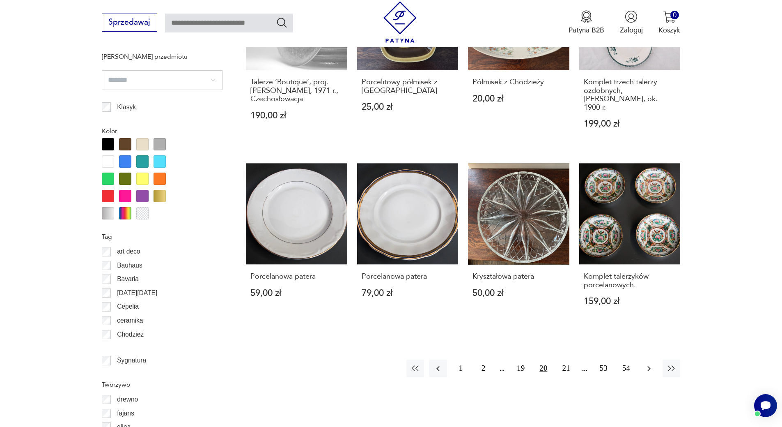
click at [650, 363] on icon "button" at bounding box center [649, 368] width 10 height 10
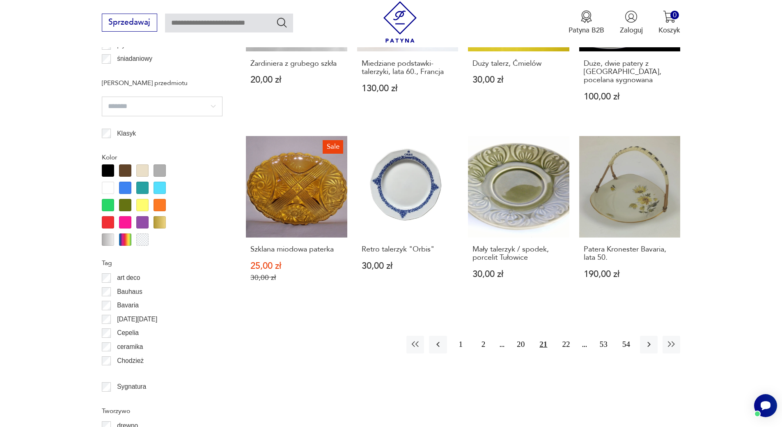
scroll to position [836, 0]
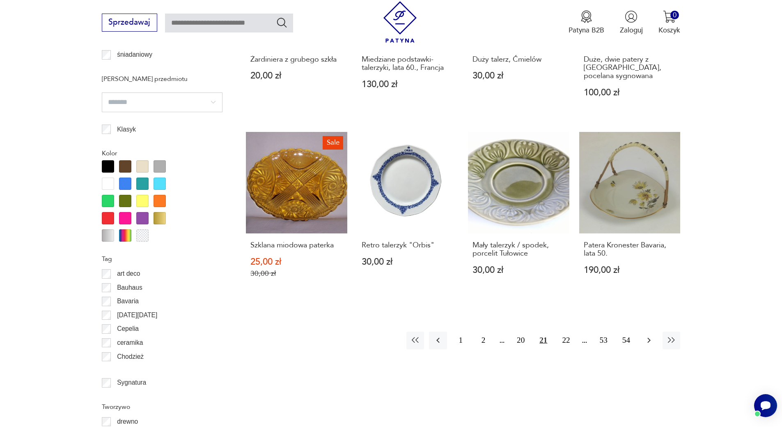
click at [649, 340] on icon "button" at bounding box center [649, 340] width 10 height 10
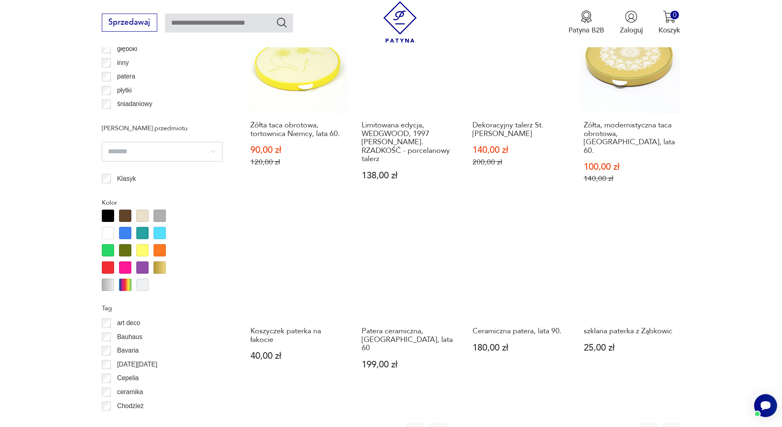
scroll to position [879, 0]
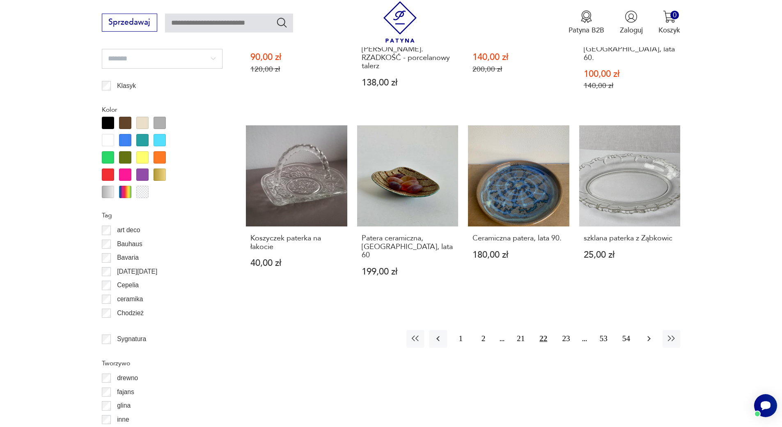
click at [648, 333] on icon "button" at bounding box center [649, 338] width 10 height 10
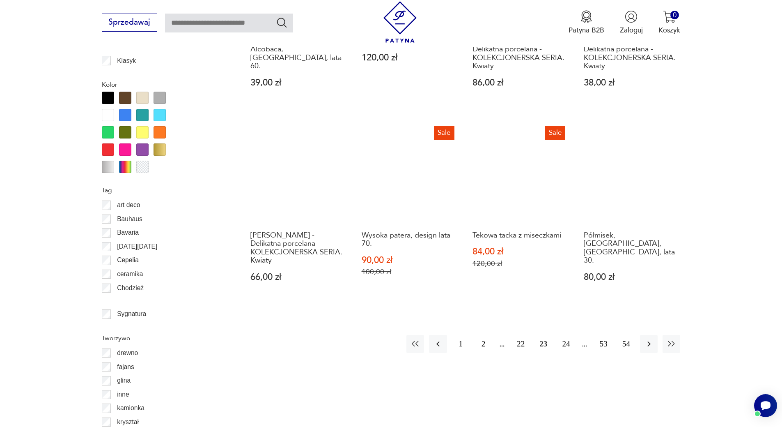
scroll to position [918, 0]
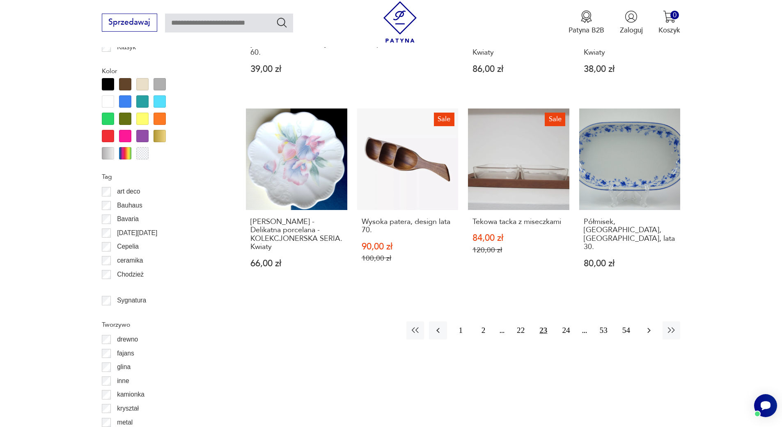
click at [645, 333] on icon "button" at bounding box center [649, 330] width 10 height 10
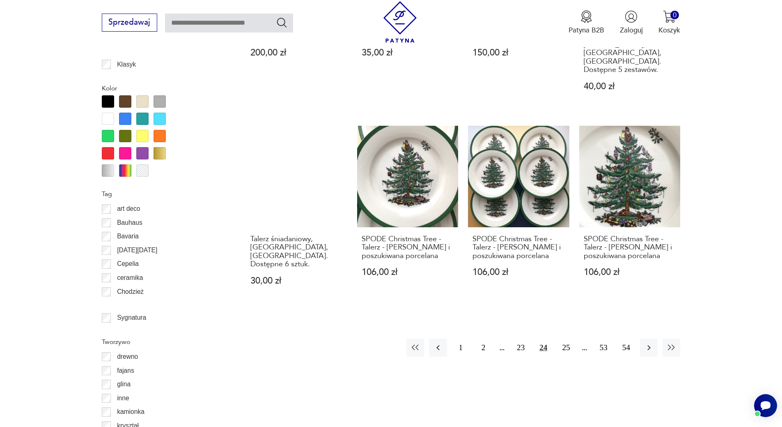
scroll to position [910, 0]
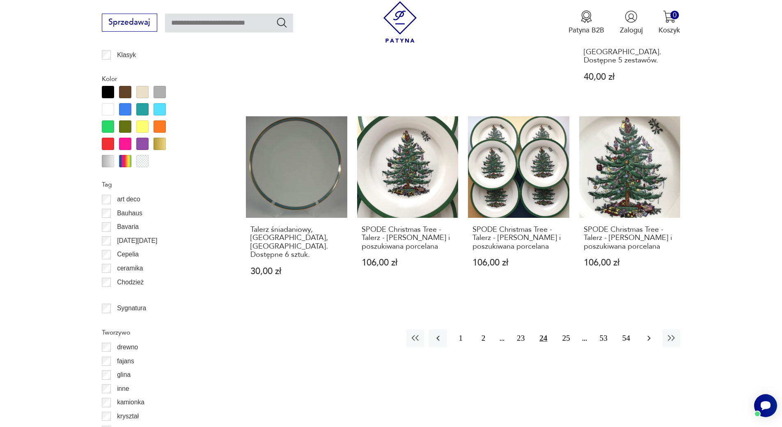
click at [650, 333] on icon "button" at bounding box center [649, 338] width 10 height 10
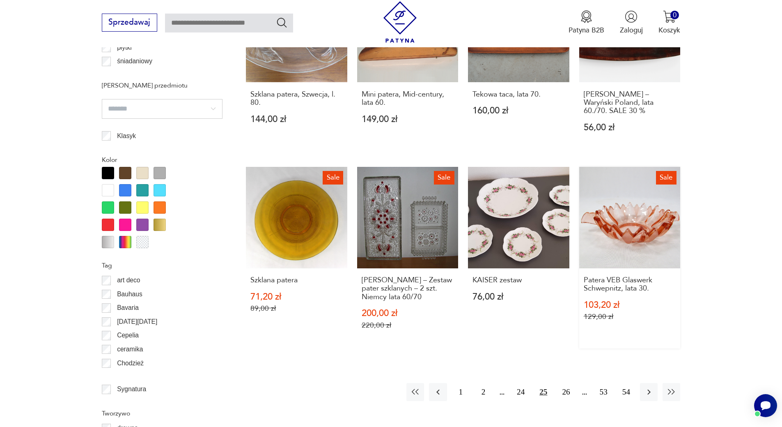
scroll to position [870, 0]
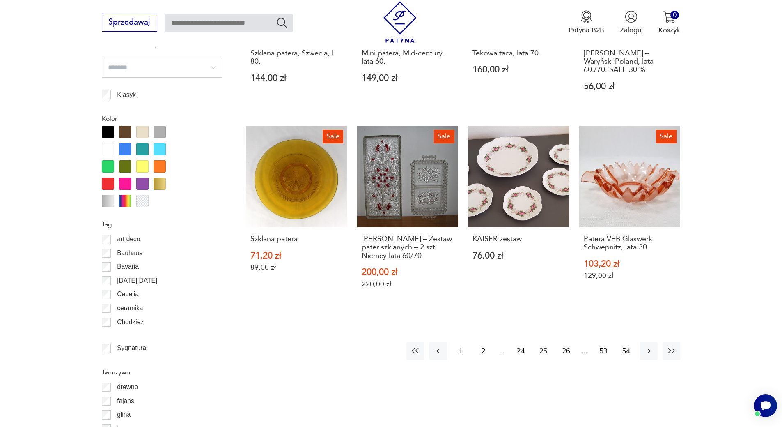
click at [606, 357] on div "Znaleziono 864 produkty Filtruj Sortuj według daty dodania Sortuj według daty d…" at bounding box center [463, 132] width 434 height 1210
click at [645, 346] on icon "button" at bounding box center [649, 351] width 10 height 10
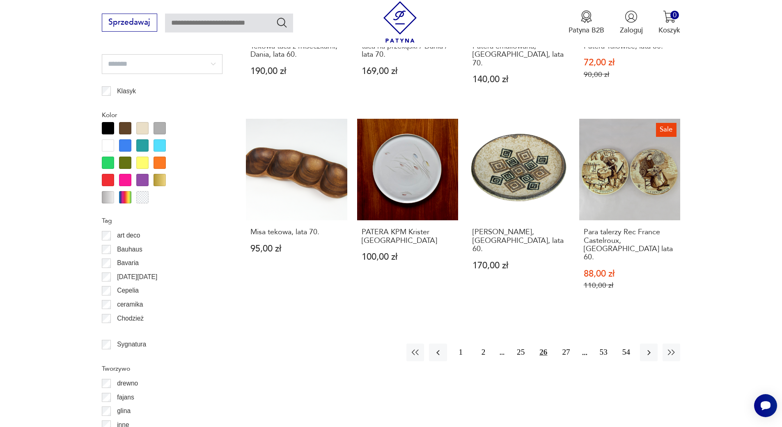
scroll to position [914, 0]
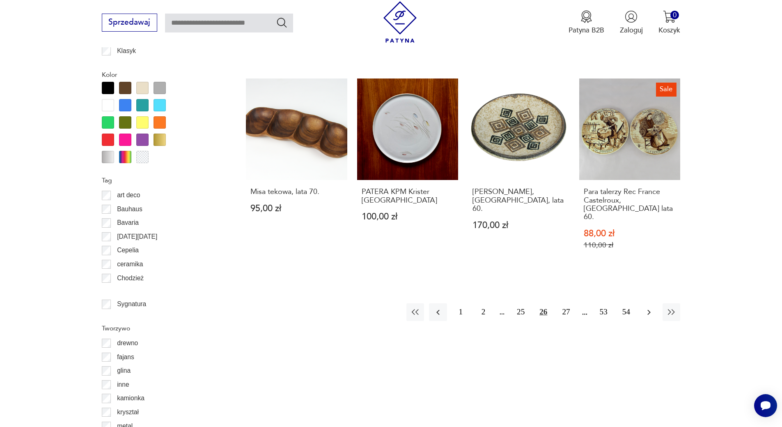
click at [650, 307] on icon "button" at bounding box center [649, 312] width 10 height 10
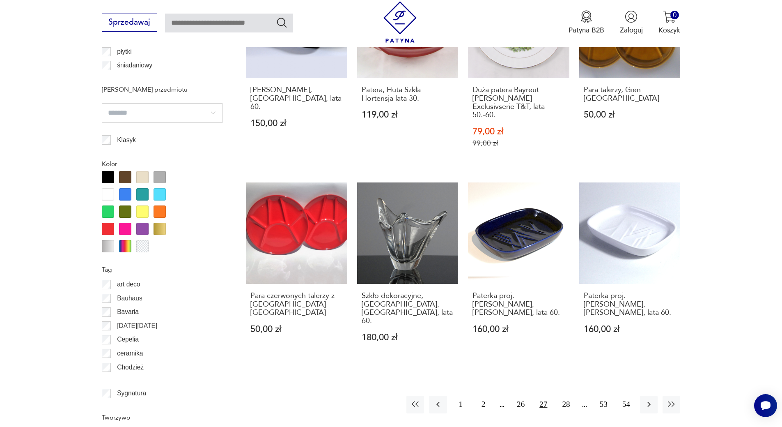
scroll to position [870, 0]
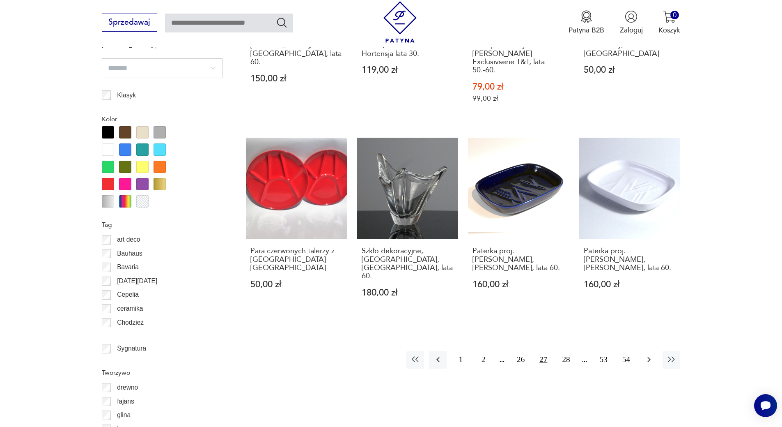
click at [646, 354] on icon "button" at bounding box center [649, 359] width 10 height 10
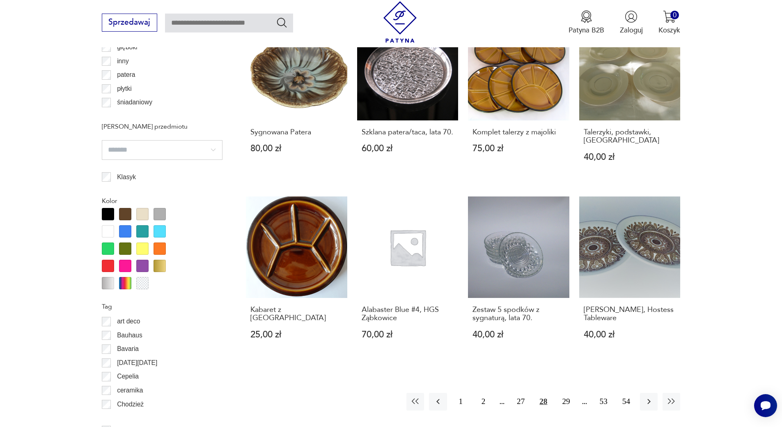
scroll to position [823, 0]
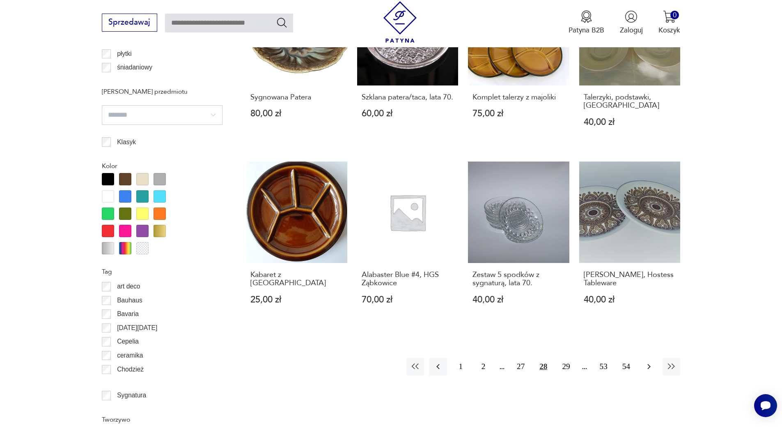
click at [652, 361] on icon "button" at bounding box center [649, 366] width 10 height 10
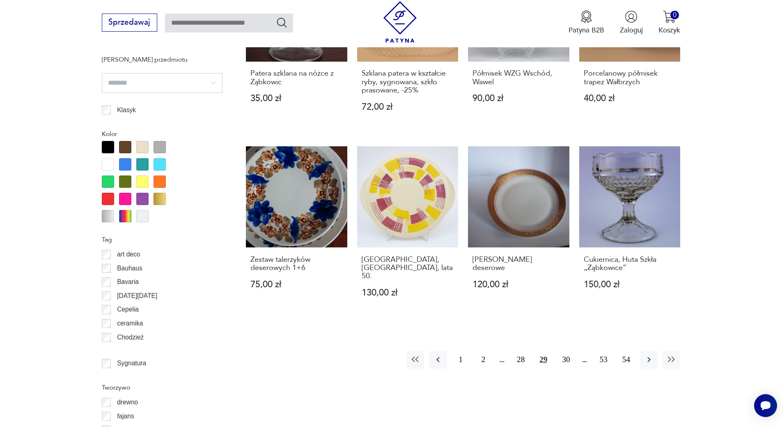
scroll to position [870, 0]
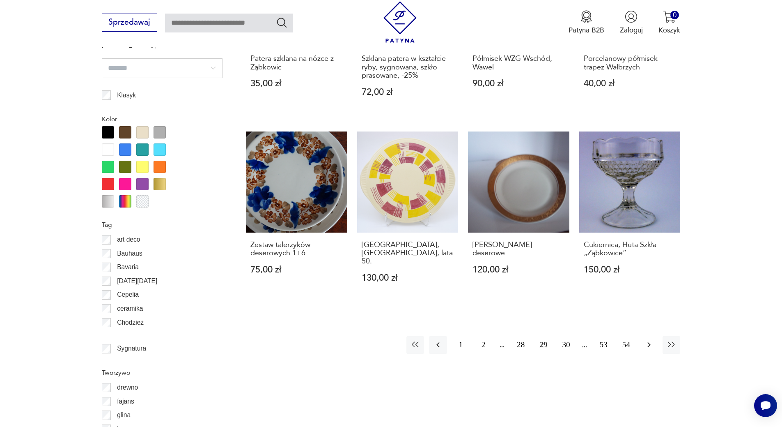
click at [649, 340] on icon "button" at bounding box center [649, 345] width 10 height 10
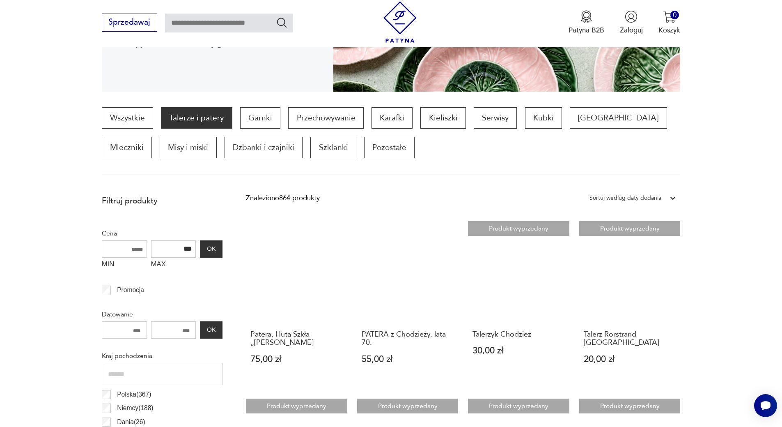
scroll to position [191, 0]
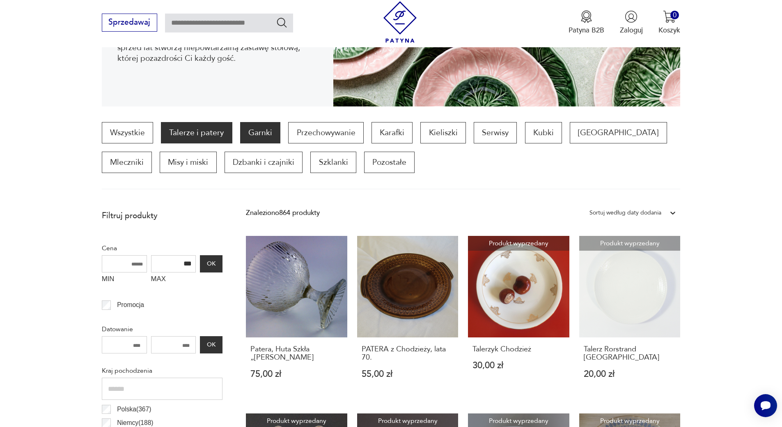
click at [247, 137] on p "Garnki" at bounding box center [260, 132] width 40 height 21
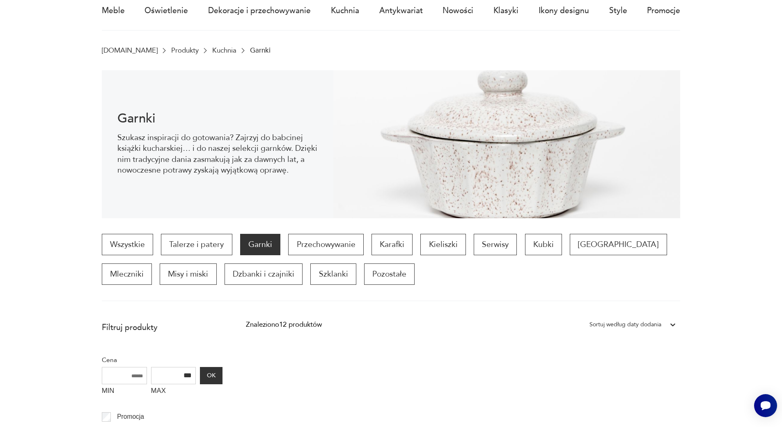
scroll to position [68, 0]
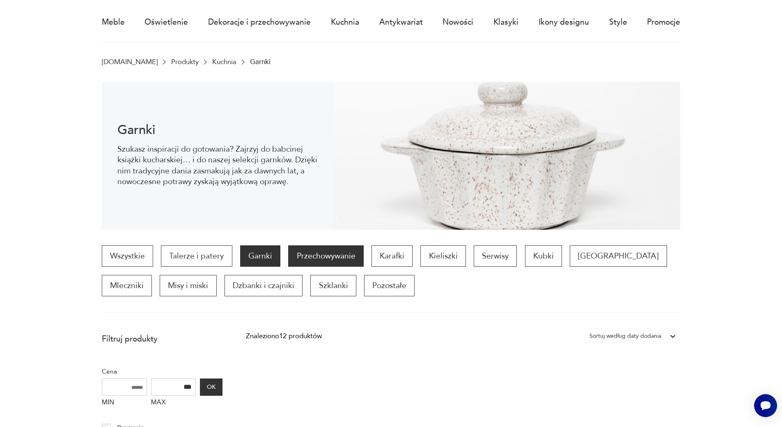
click at [333, 257] on p "Przechowywanie" at bounding box center [325, 255] width 75 height 21
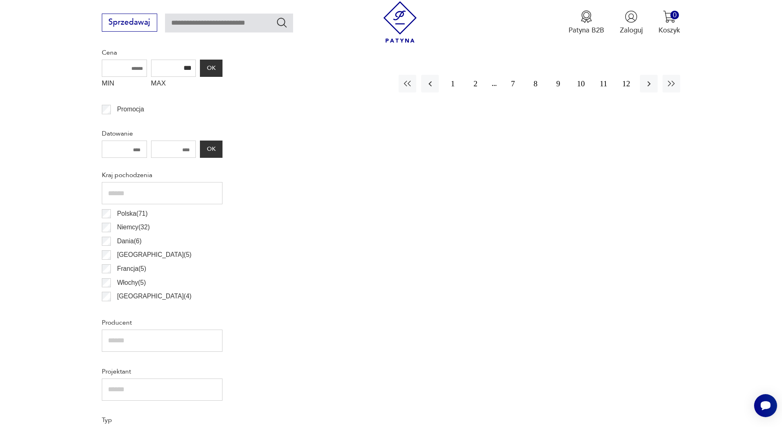
scroll to position [246, 0]
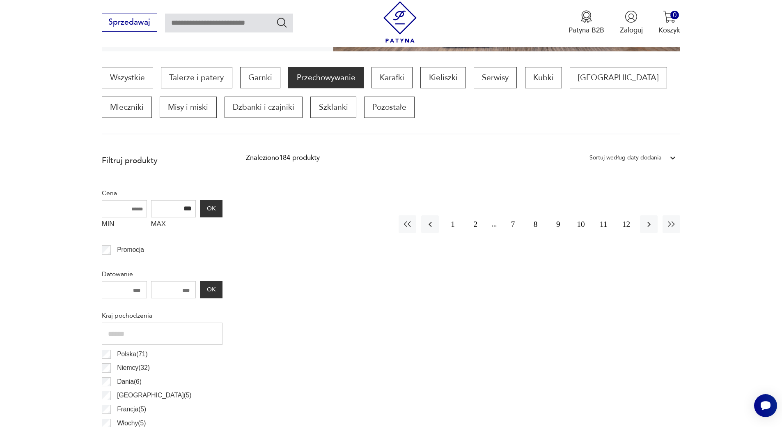
click at [191, 205] on input "***" at bounding box center [173, 208] width 45 height 17
drag, startPoint x: 192, startPoint y: 206, endPoint x: 163, endPoint y: 211, distance: 28.8
click at [163, 211] on input "***" at bounding box center [173, 208] width 45 height 17
type input "***"
click at [208, 205] on button "OK" at bounding box center [211, 208] width 22 height 17
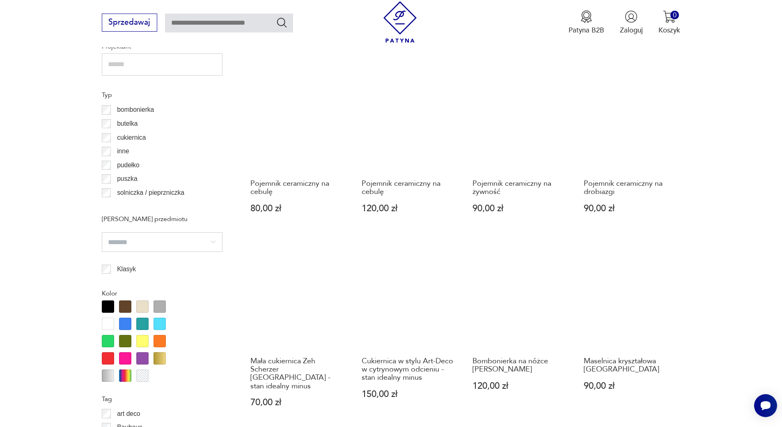
scroll to position [821, 0]
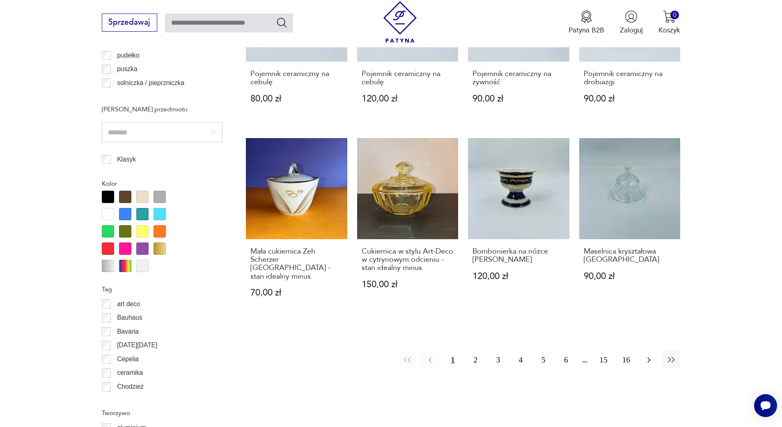
click at [650, 355] on icon "button" at bounding box center [649, 360] width 10 height 10
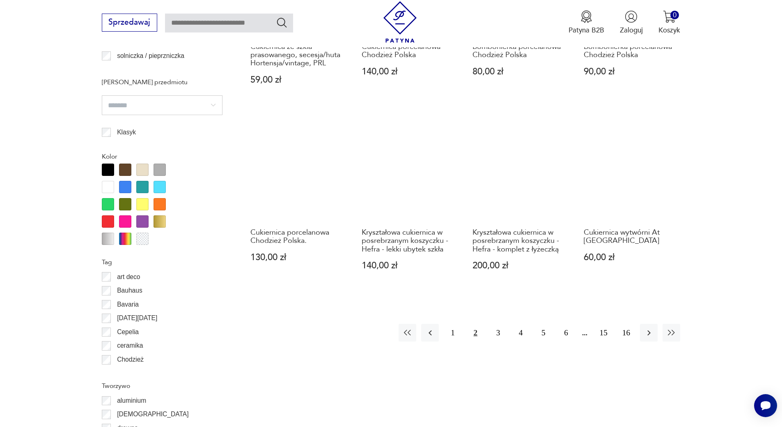
scroll to position [889, 0]
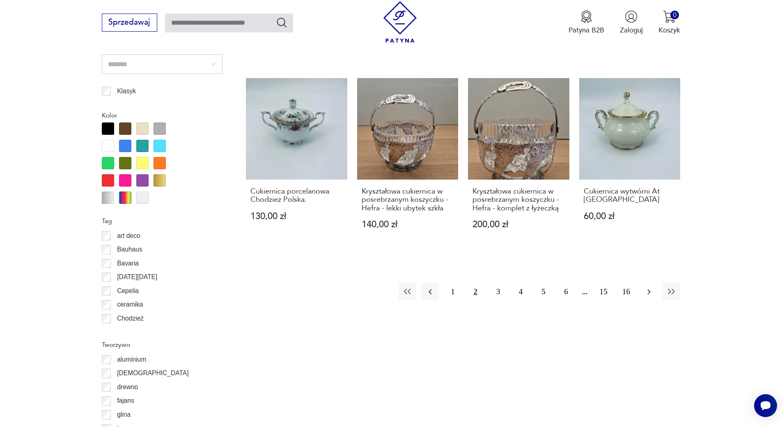
click at [649, 289] on icon "button" at bounding box center [649, 292] width 10 height 10
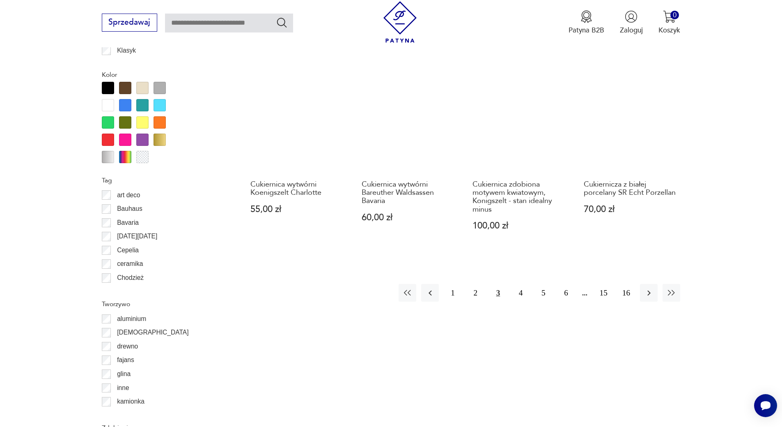
scroll to position [930, 0]
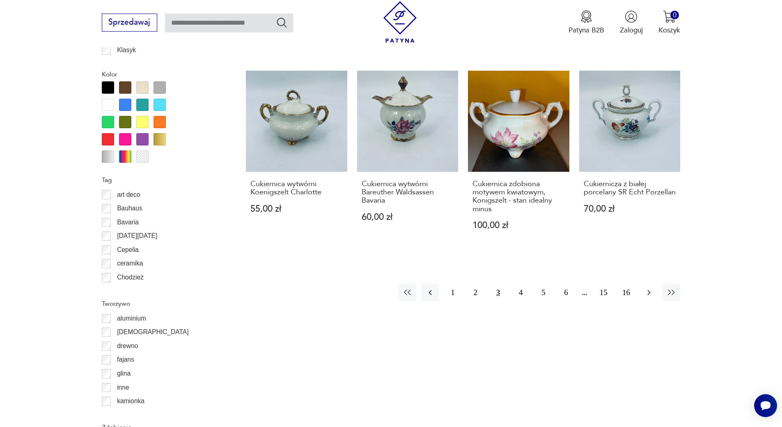
click at [644, 283] on button "button" at bounding box center [649, 292] width 18 height 18
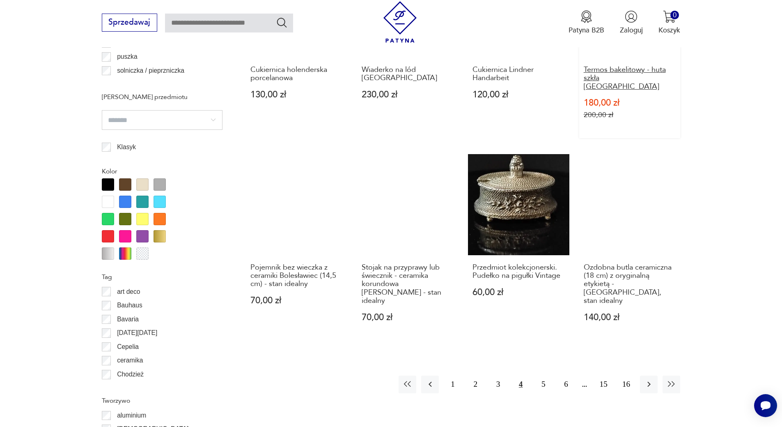
scroll to position [848, 0]
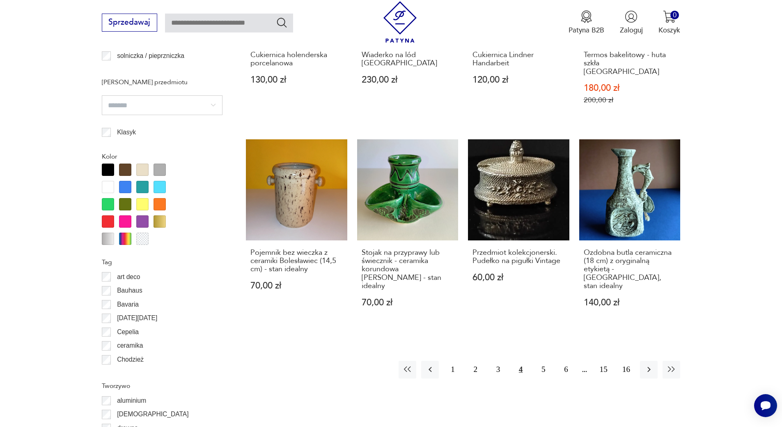
drag, startPoint x: 653, startPoint y: 352, endPoint x: 733, endPoint y: 338, distance: 80.9
click at [731, 333] on section "Filtruj produkty Cena MIN MAX *** OK Promocja Datowanie OK Kraj pochodzenia Pol…" at bounding box center [391, 117] width 782 height 1138
click at [646, 364] on icon "button" at bounding box center [649, 369] width 10 height 10
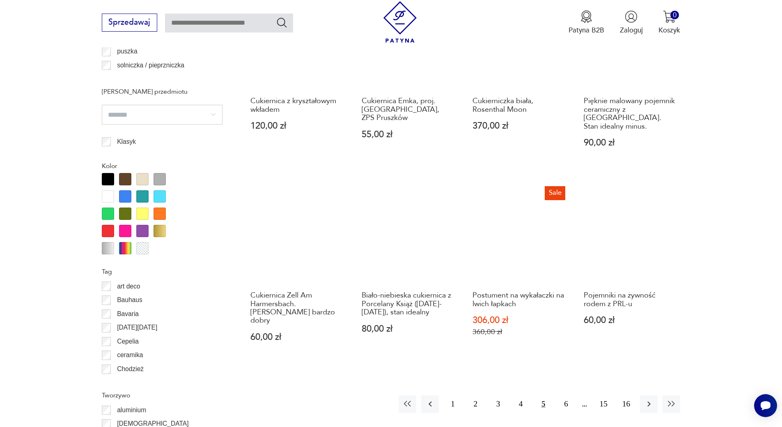
scroll to position [848, 0]
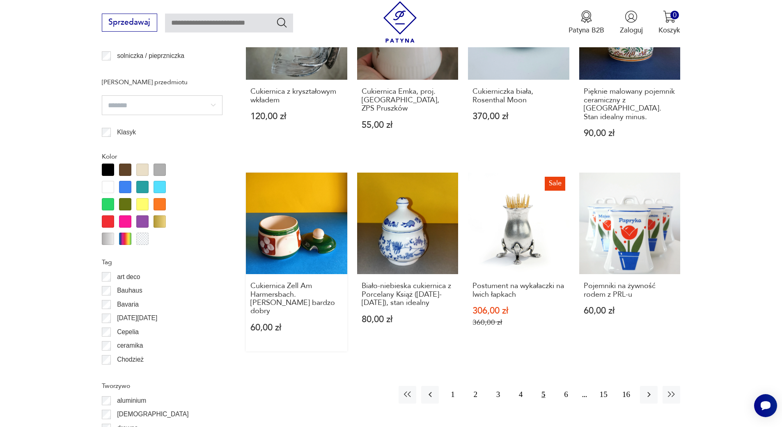
drag, startPoint x: 308, startPoint y: 221, endPoint x: 318, endPoint y: 225, distance: 11.2
click at [318, 225] on link "Cukiernica Zell Am Harmersbach. Stan bardzo dobry 60,00 zł" at bounding box center [296, 261] width 101 height 178
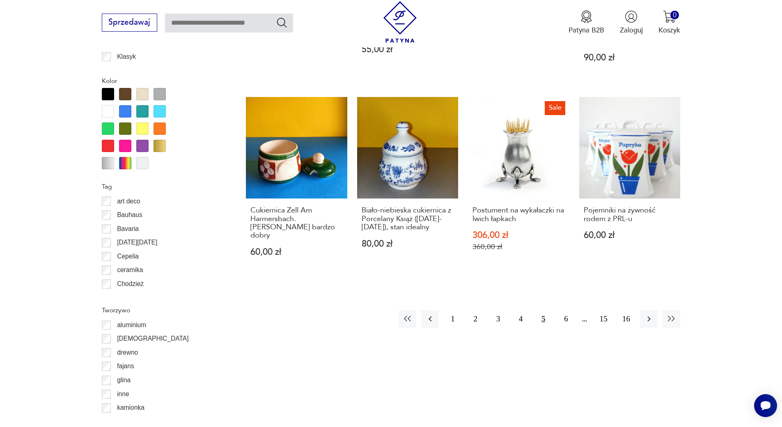
scroll to position [939, 0]
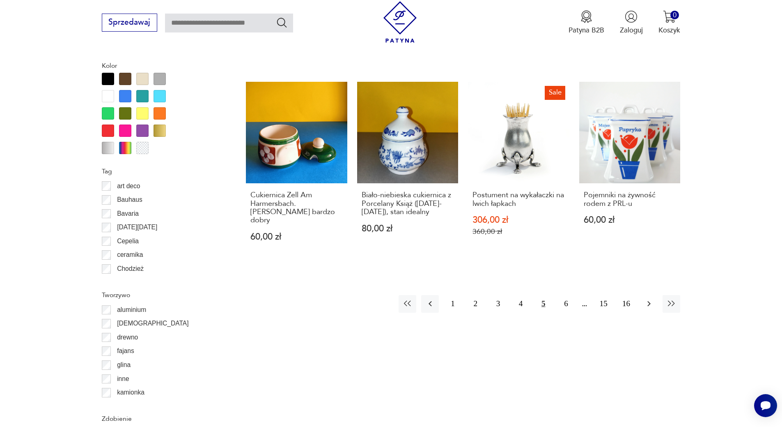
click at [654, 299] on icon "button" at bounding box center [649, 304] width 10 height 10
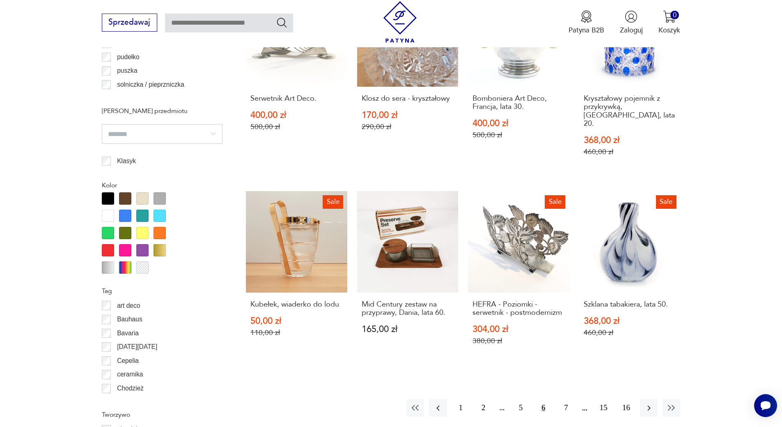
scroll to position [861, 0]
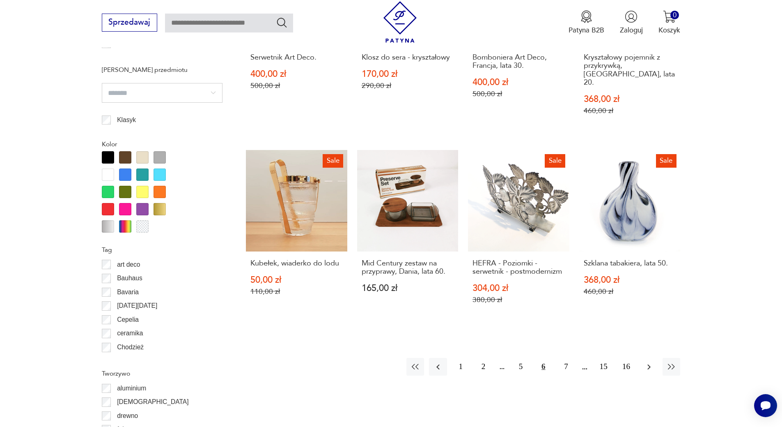
click at [651, 362] on icon "button" at bounding box center [649, 367] width 10 height 10
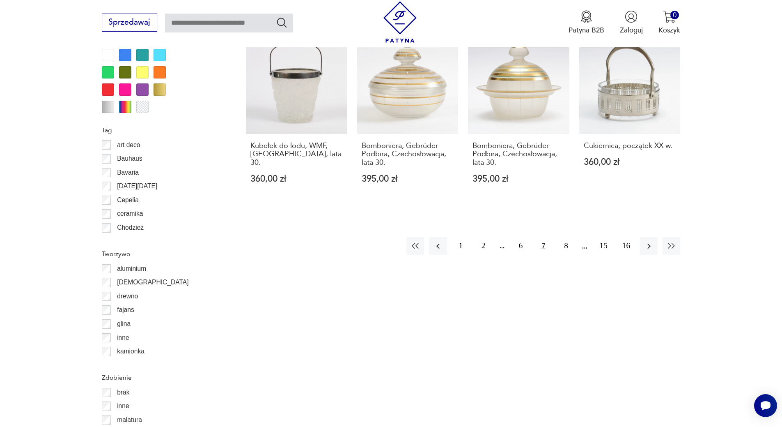
scroll to position [1020, 0]
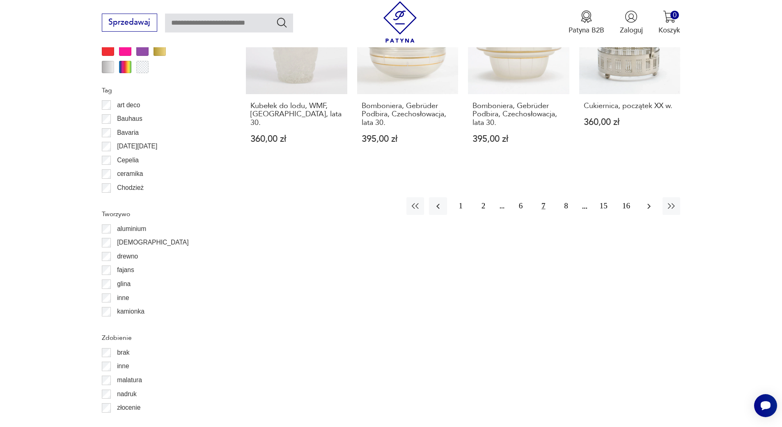
click at [649, 201] on icon "button" at bounding box center [649, 206] width 10 height 10
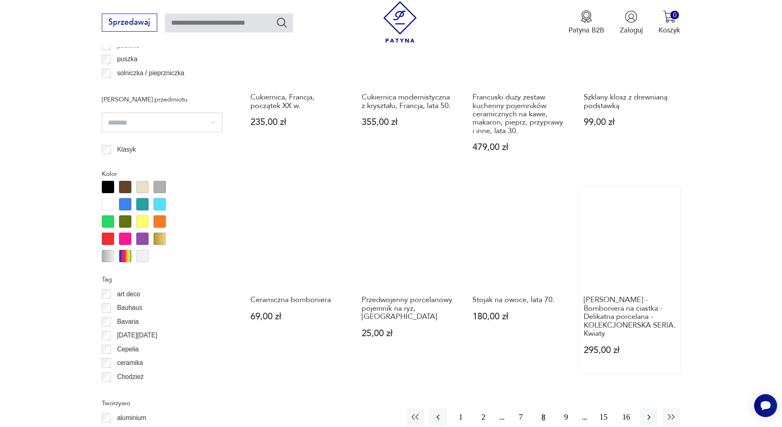
scroll to position [868, 0]
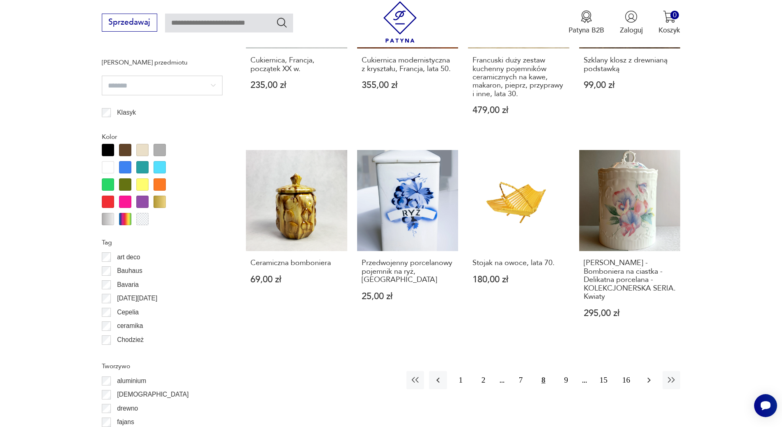
click at [652, 375] on icon "button" at bounding box center [649, 380] width 10 height 10
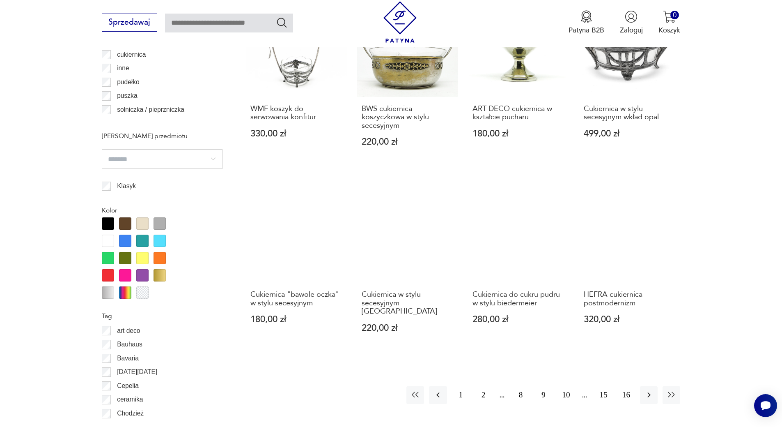
scroll to position [956, 0]
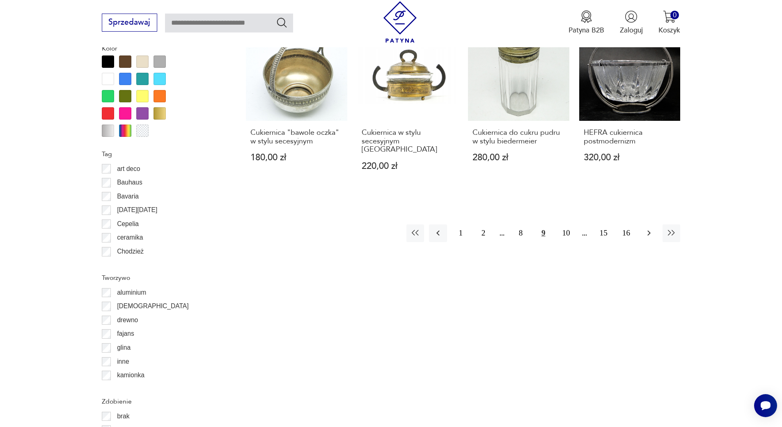
click at [649, 230] on icon "button" at bounding box center [649, 232] width 3 height 5
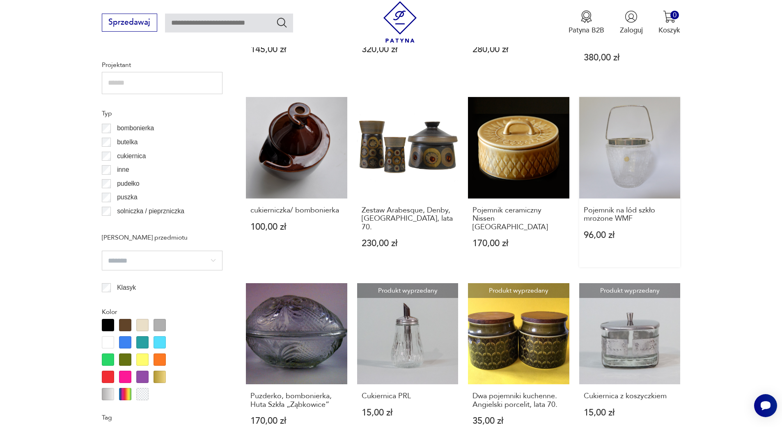
scroll to position [695, 0]
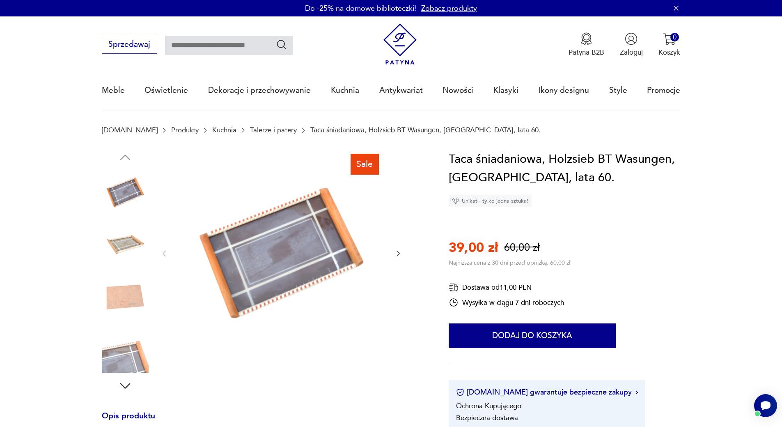
click at [134, 245] on img at bounding box center [125, 244] width 47 height 47
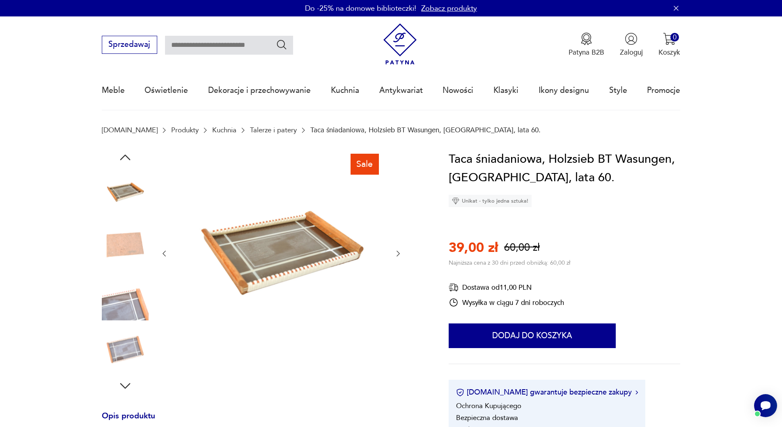
click at [129, 255] on img at bounding box center [125, 244] width 47 height 47
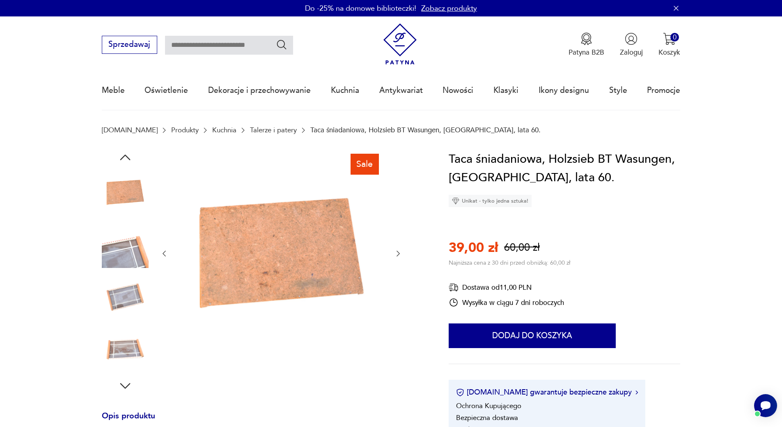
click at [129, 255] on img at bounding box center [125, 244] width 47 height 47
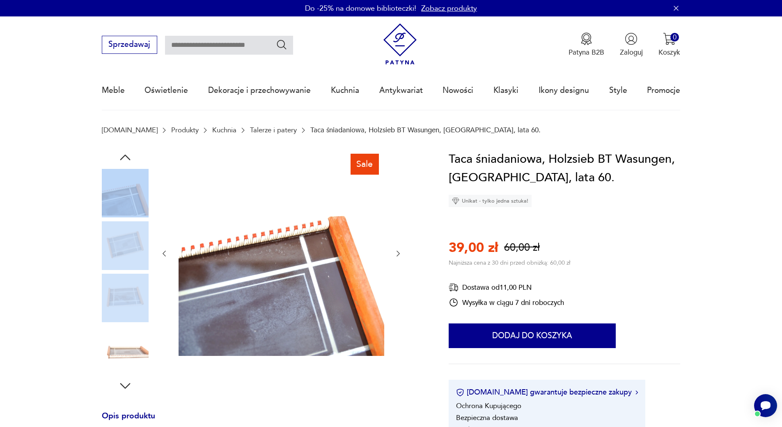
click at [129, 274] on div at bounding box center [125, 271] width 47 height 205
click at [133, 247] on img at bounding box center [125, 244] width 47 height 47
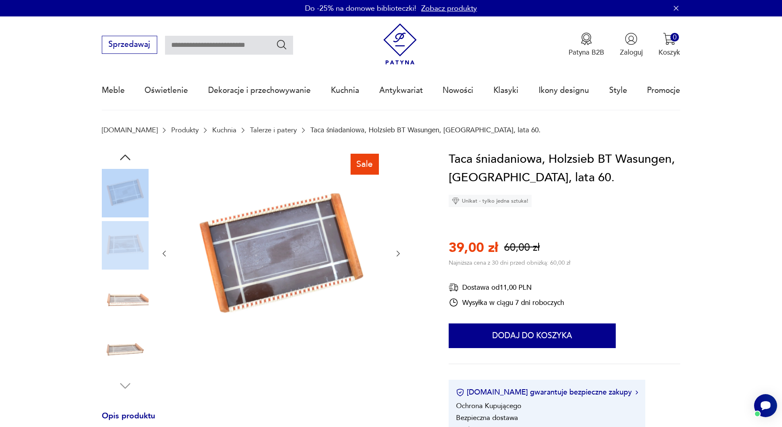
click at [133, 256] on img at bounding box center [125, 244] width 47 height 47
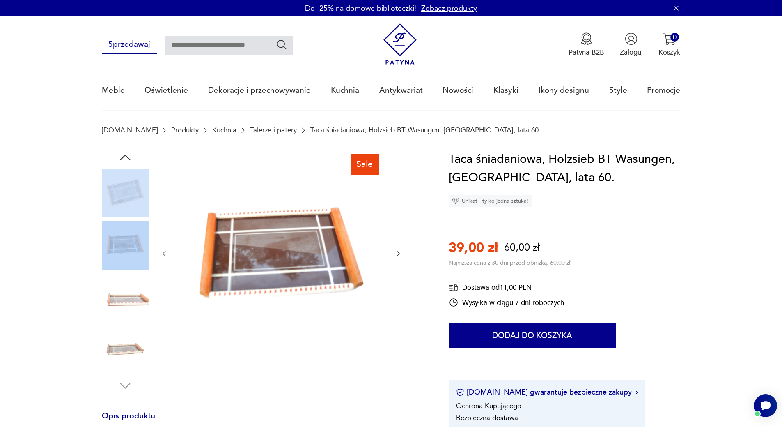
click at [128, 292] on img at bounding box center [125, 296] width 47 height 47
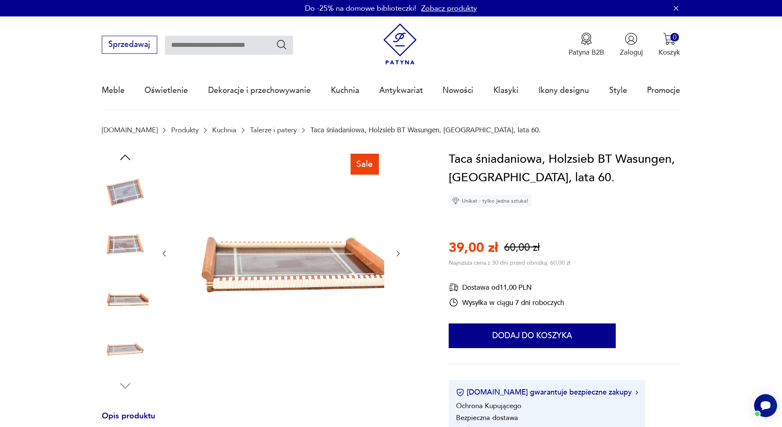
click at [394, 251] on div at bounding box center [281, 253] width 242 height 207
click at [398, 253] on icon "button" at bounding box center [398, 253] width 8 height 8
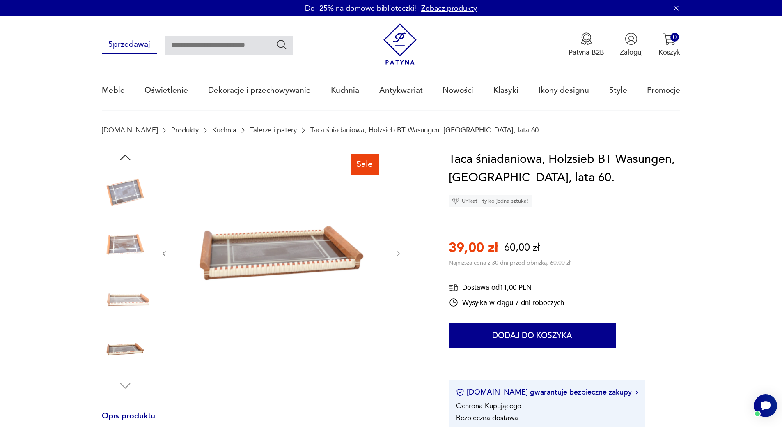
click at [127, 349] on img at bounding box center [125, 349] width 47 height 47
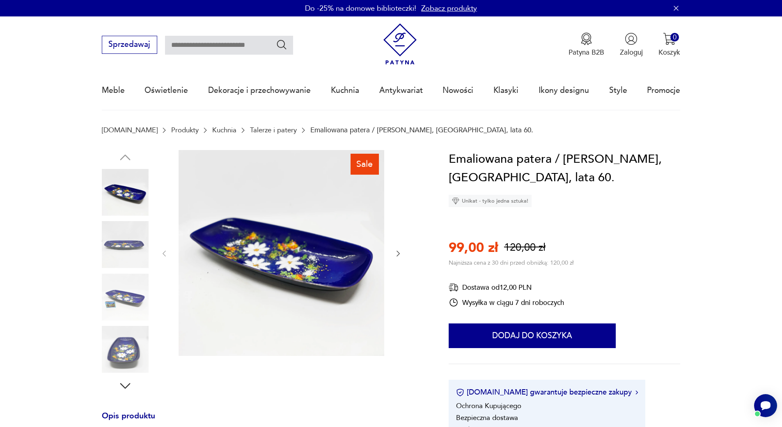
click at [136, 246] on img at bounding box center [125, 244] width 47 height 47
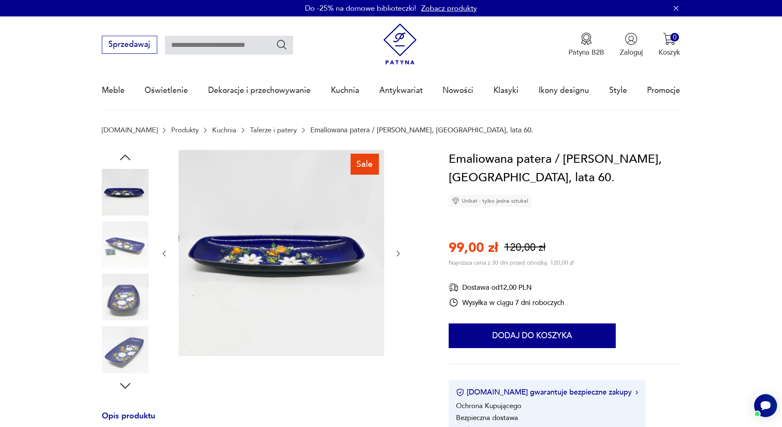
click at [130, 271] on div at bounding box center [125, 218] width 47 height 205
click at [127, 292] on img at bounding box center [125, 296] width 47 height 47
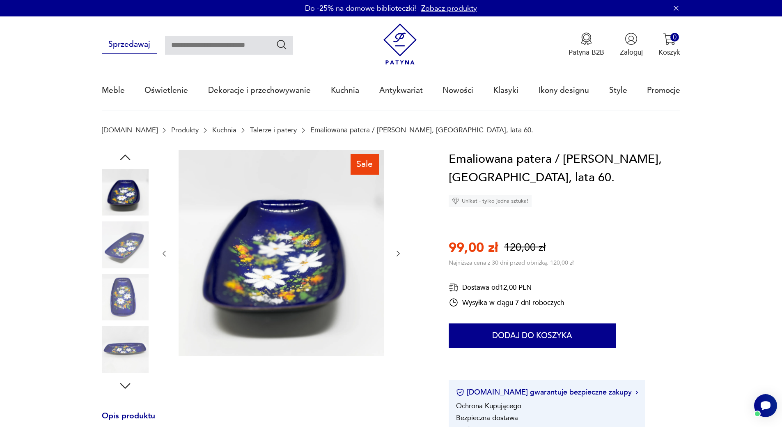
click at [124, 302] on img at bounding box center [125, 296] width 47 height 47
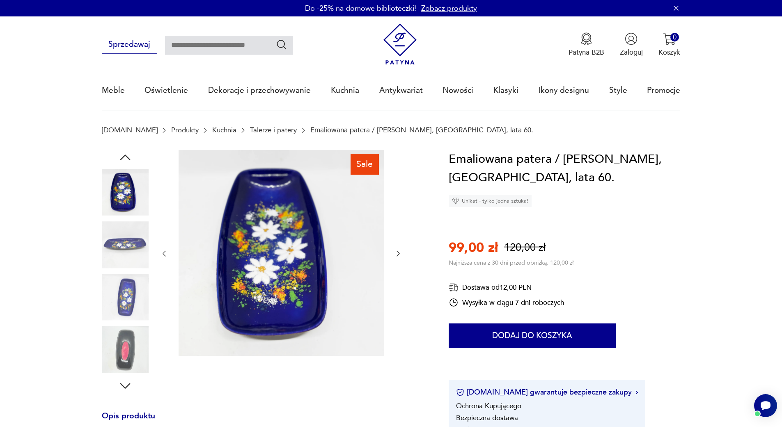
click at [125, 299] on img at bounding box center [125, 296] width 47 height 47
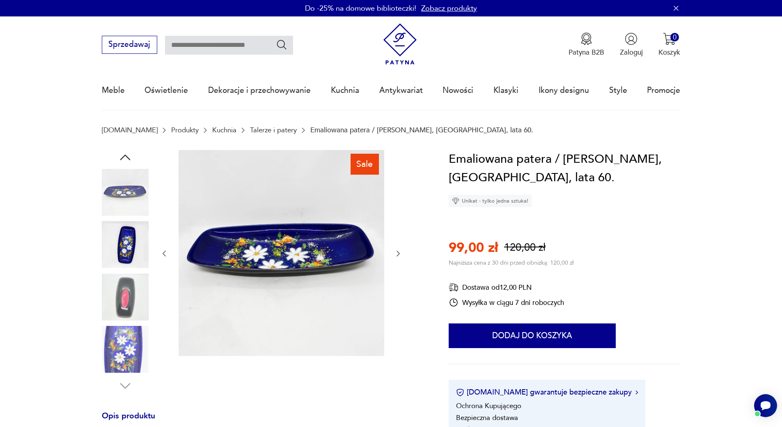
click at [125, 308] on img at bounding box center [125, 296] width 47 height 47
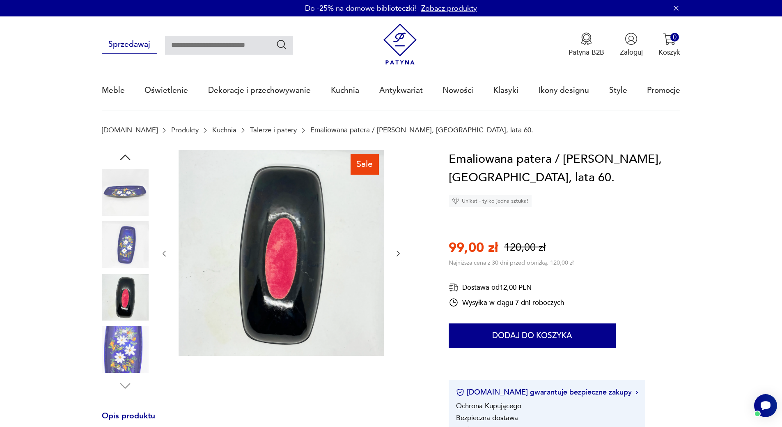
click at [124, 322] on div at bounding box center [125, 271] width 47 height 205
click at [124, 331] on img at bounding box center [125, 349] width 47 height 47
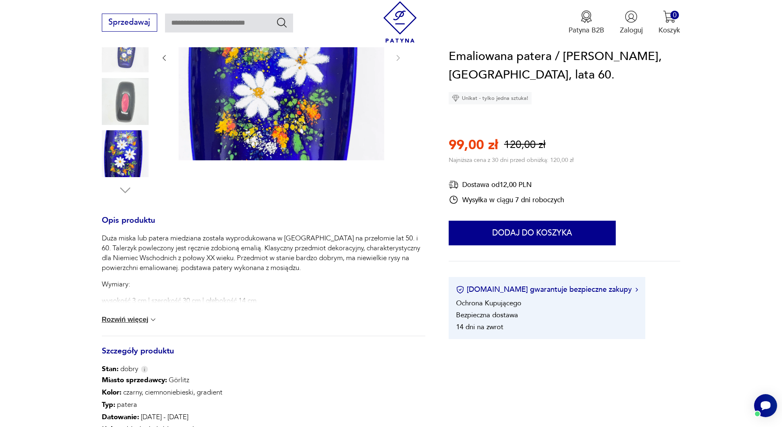
scroll to position [123, 0]
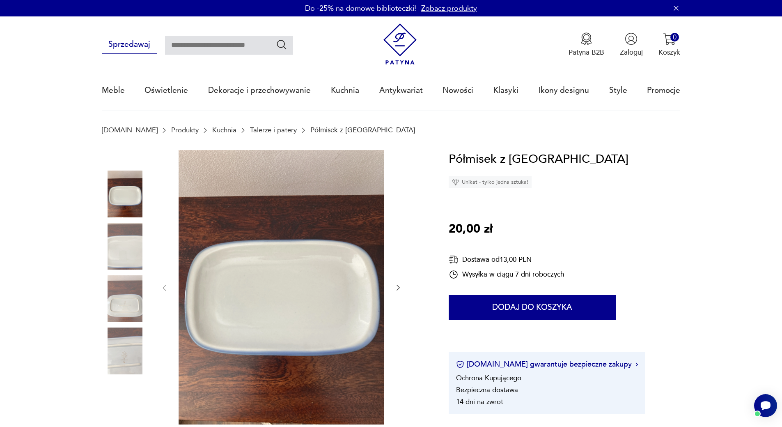
click at [128, 256] on img at bounding box center [125, 246] width 47 height 47
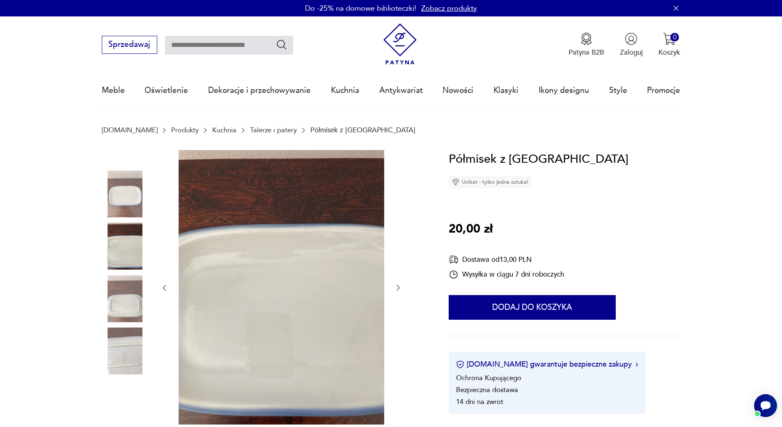
click at [132, 289] on img at bounding box center [125, 298] width 47 height 47
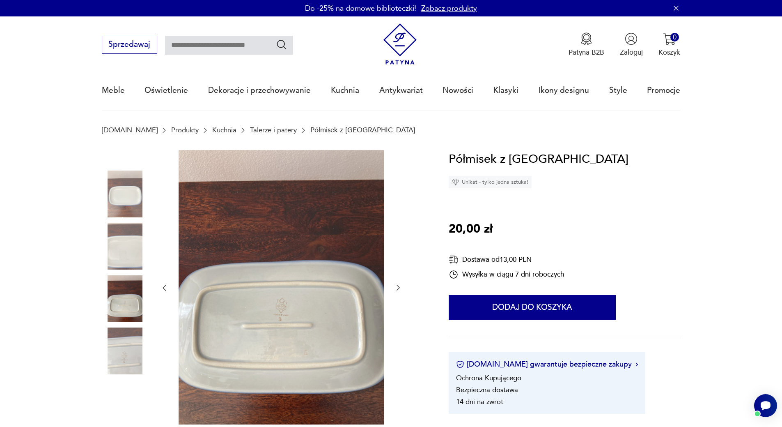
click at [122, 349] on img at bounding box center [125, 350] width 47 height 47
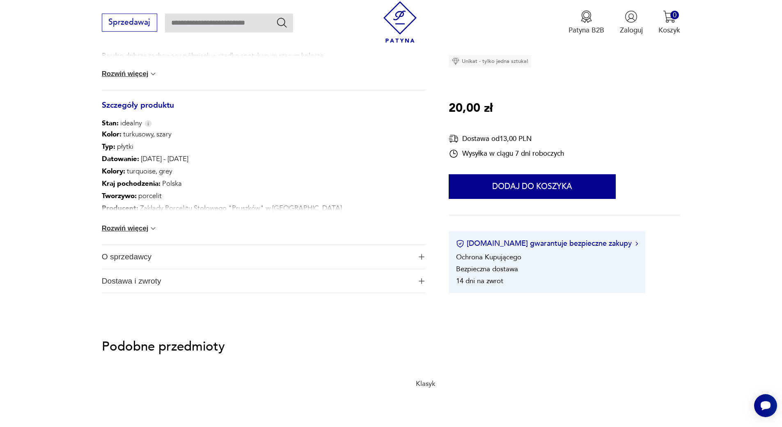
scroll to position [164, 0]
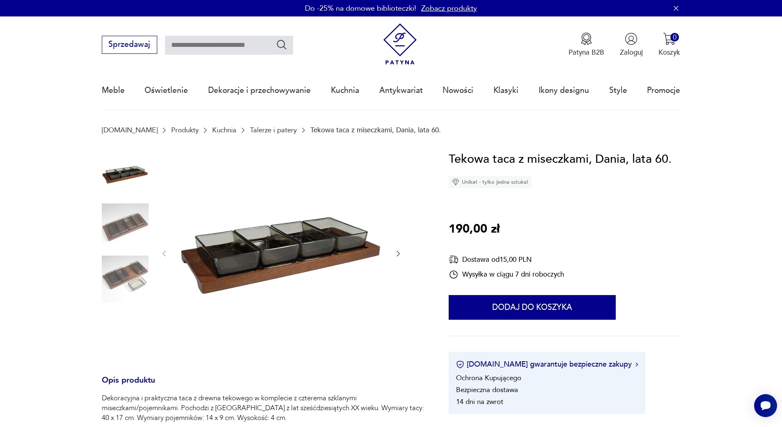
click at [402, 251] on icon "button" at bounding box center [398, 253] width 8 height 8
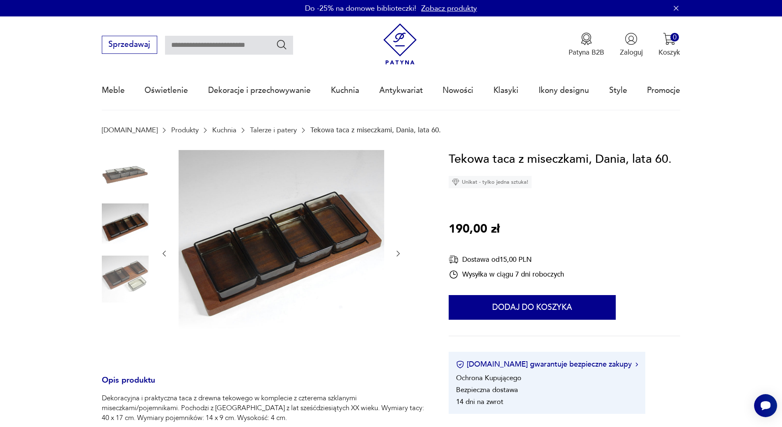
click at [402, 252] on icon "button" at bounding box center [398, 253] width 8 height 8
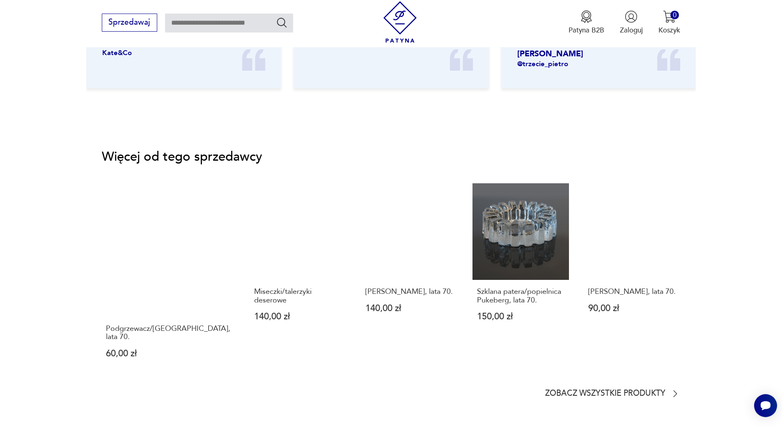
scroll to position [1146, 0]
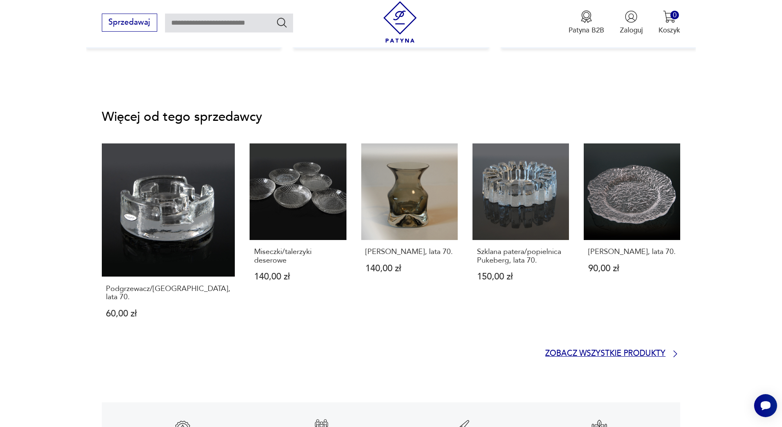
click at [664, 350] on p "Zobacz wszystkie produkty" at bounding box center [605, 353] width 120 height 7
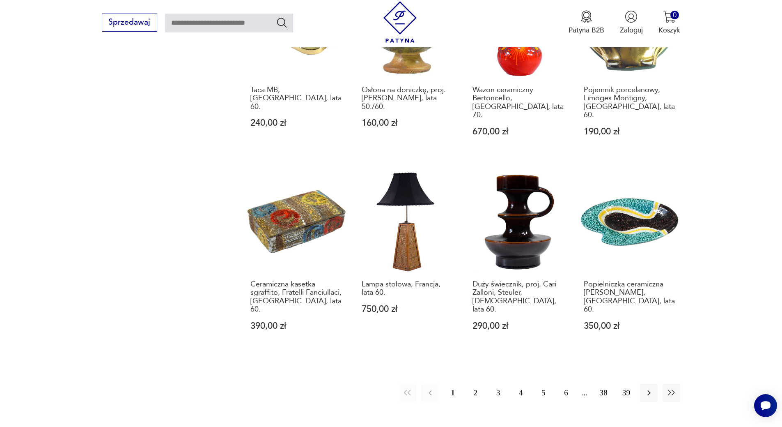
scroll to position [791, 0]
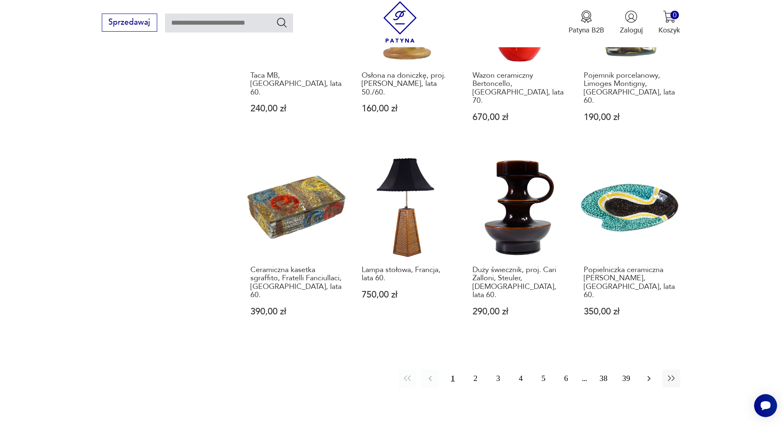
click at [647, 373] on icon "button" at bounding box center [649, 378] width 10 height 10
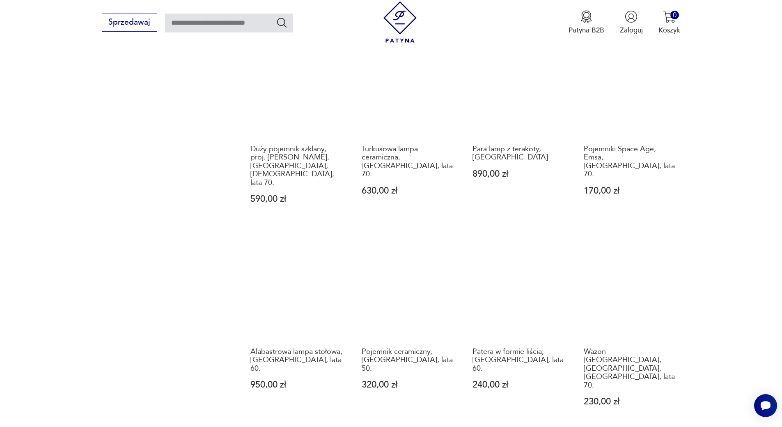
scroll to position [780, 0]
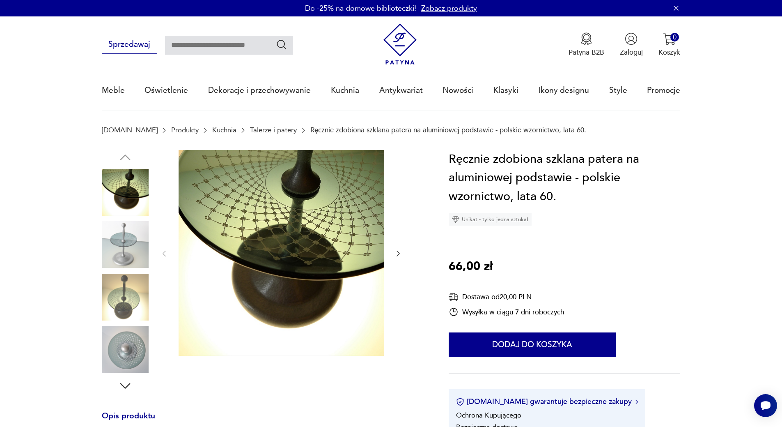
click at [124, 242] on img at bounding box center [125, 244] width 47 height 47
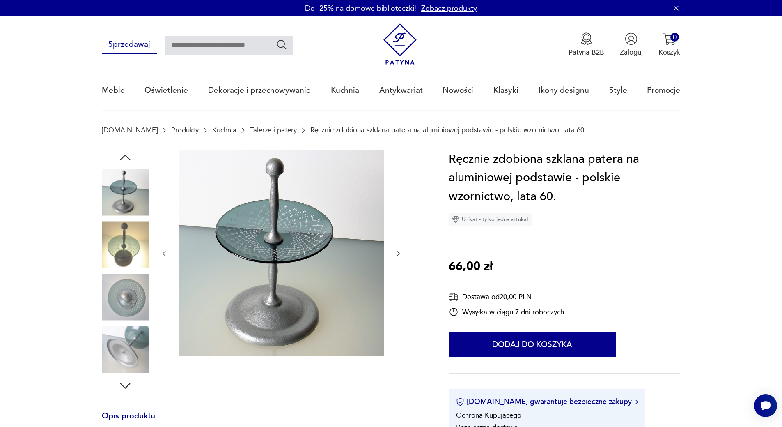
click at [123, 241] on img at bounding box center [125, 244] width 47 height 47
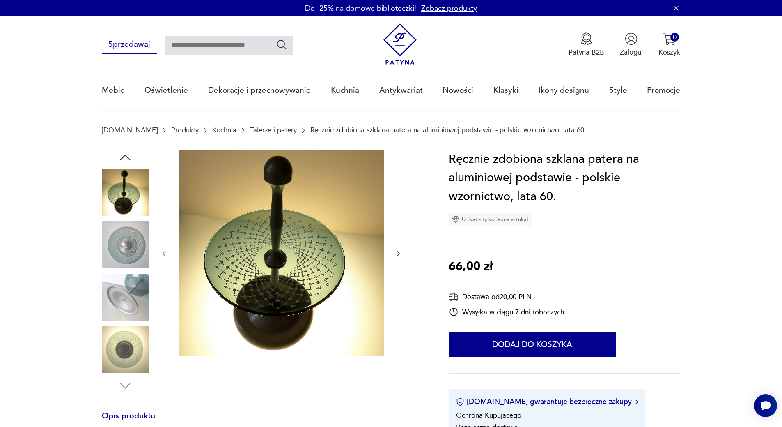
click at [123, 241] on img at bounding box center [125, 244] width 47 height 47
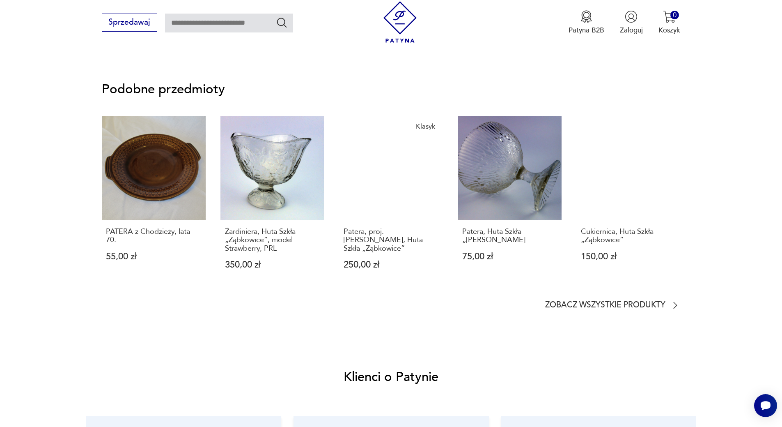
scroll to position [657, 0]
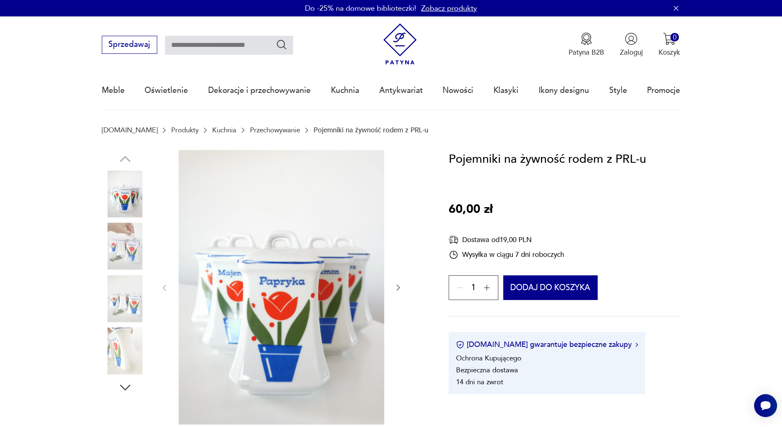
click at [128, 256] on img at bounding box center [125, 246] width 47 height 47
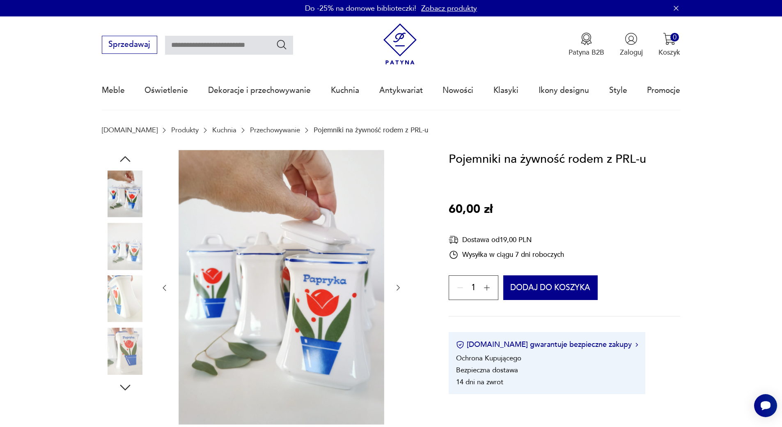
click at [125, 253] on img at bounding box center [125, 246] width 47 height 47
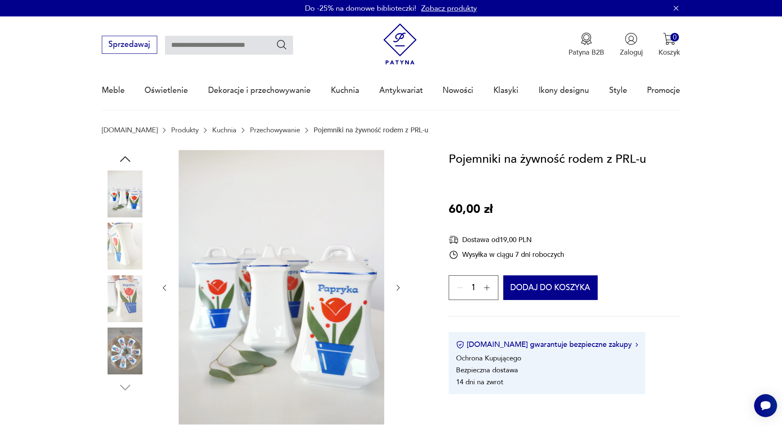
click at [132, 308] on img at bounding box center [125, 298] width 47 height 47
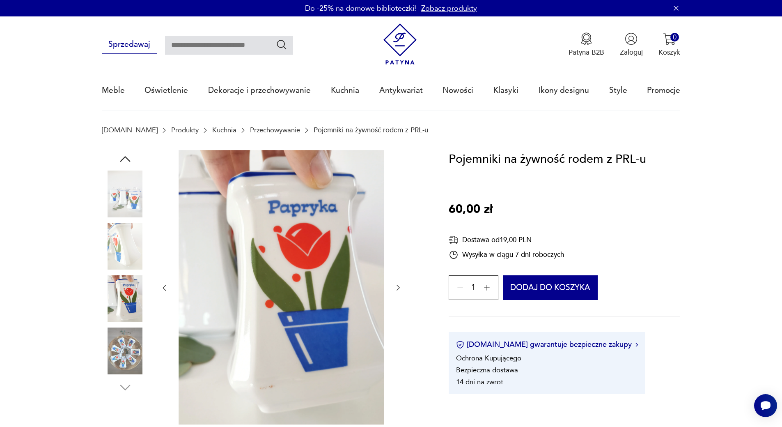
click at [122, 348] on img at bounding box center [125, 350] width 47 height 47
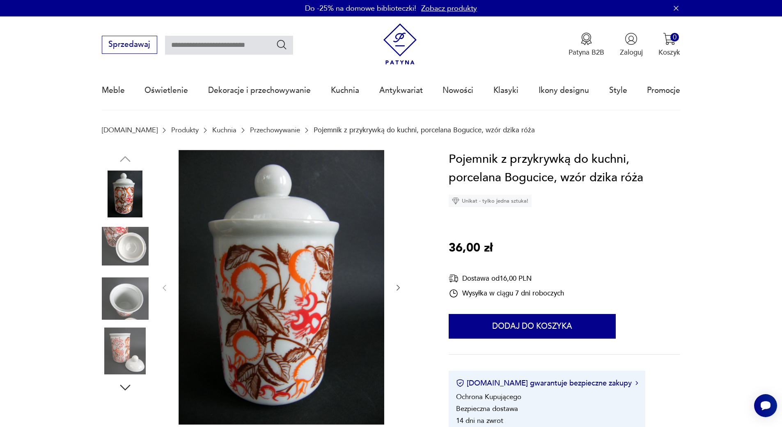
click at [131, 247] on img at bounding box center [125, 246] width 47 height 47
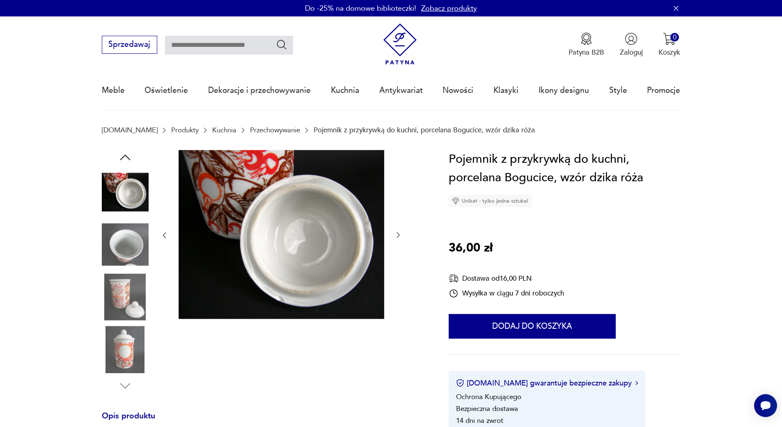
click at [116, 289] on img at bounding box center [125, 296] width 47 height 47
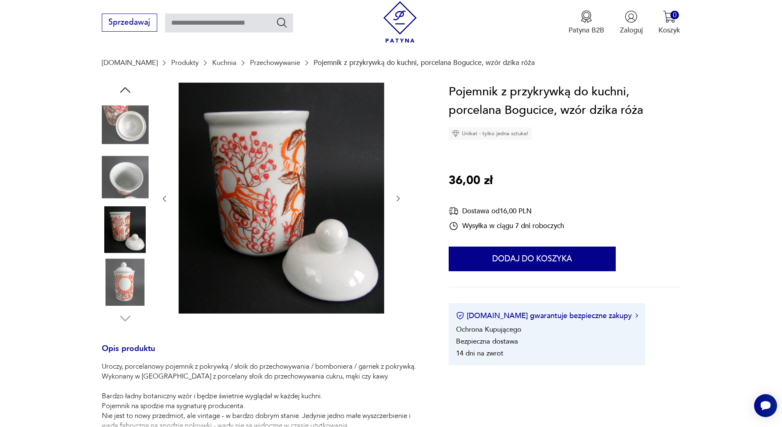
scroll to position [82, 0]
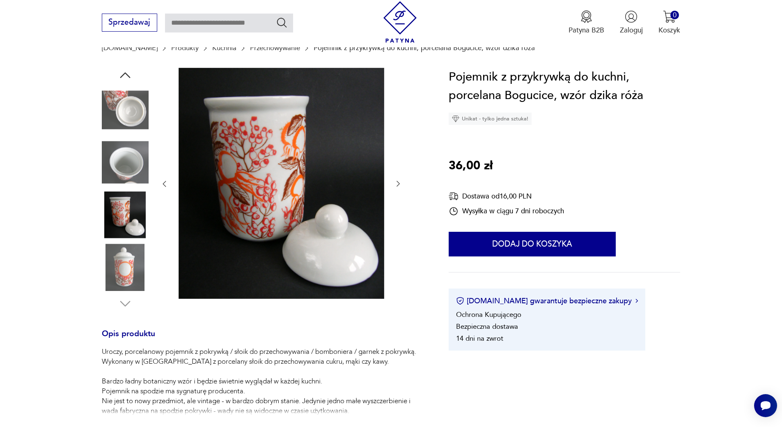
click at [123, 276] on img at bounding box center [125, 266] width 47 height 47
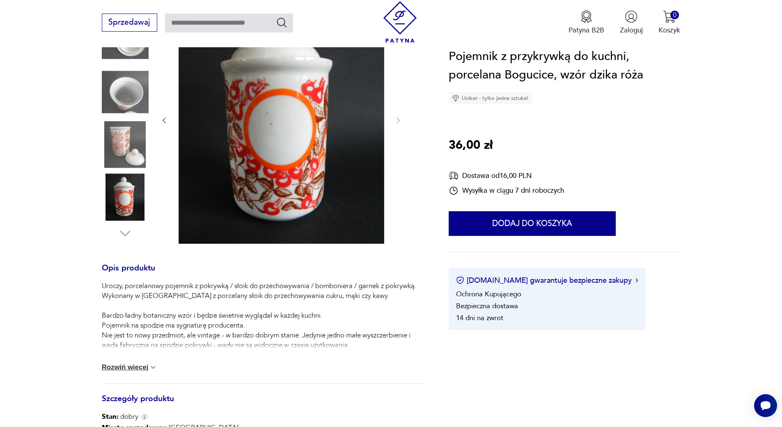
scroll to position [79, 0]
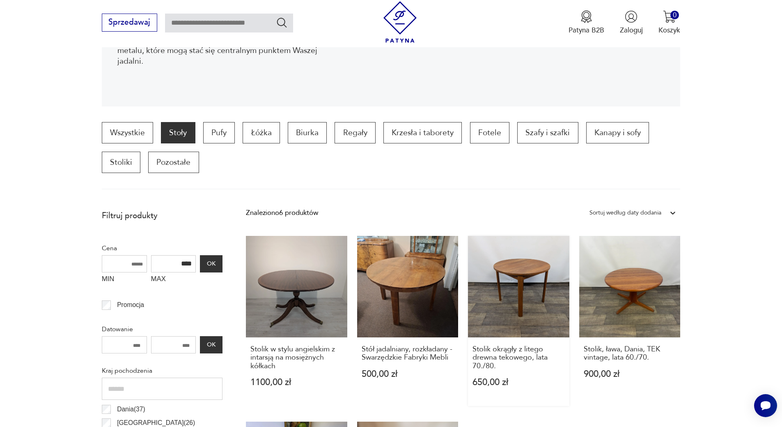
scroll to position [197, 0]
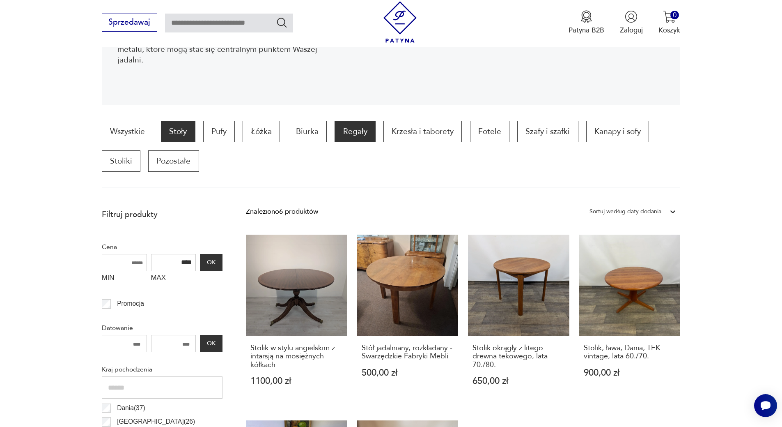
click at [359, 131] on p "Regały" at bounding box center [355, 131] width 41 height 21
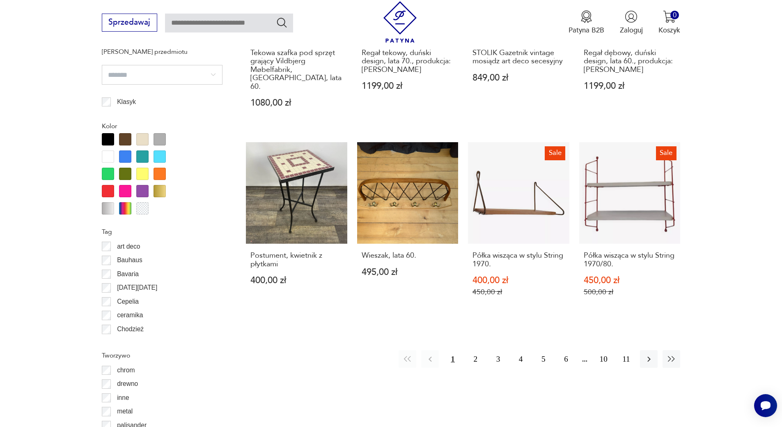
scroll to position [884, 0]
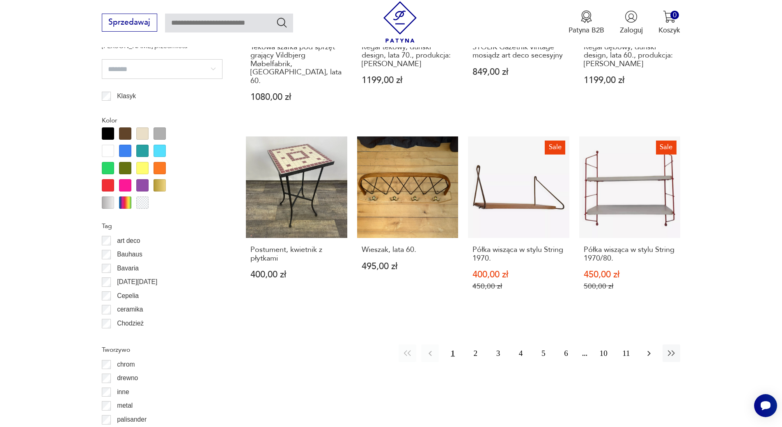
click at [646, 348] on icon "button" at bounding box center [649, 353] width 10 height 10
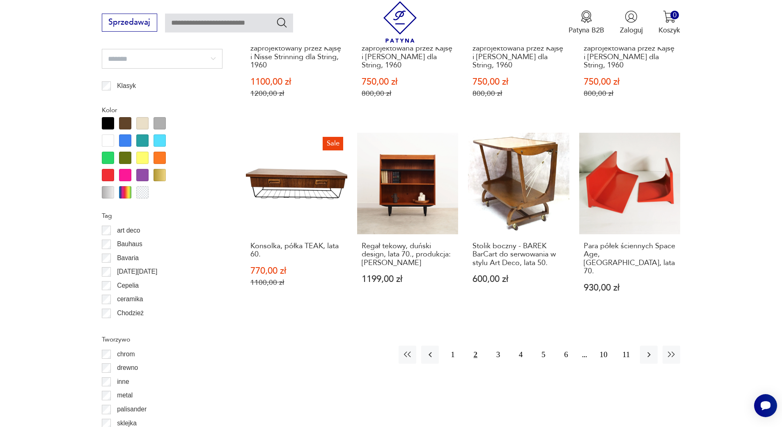
scroll to position [909, 0]
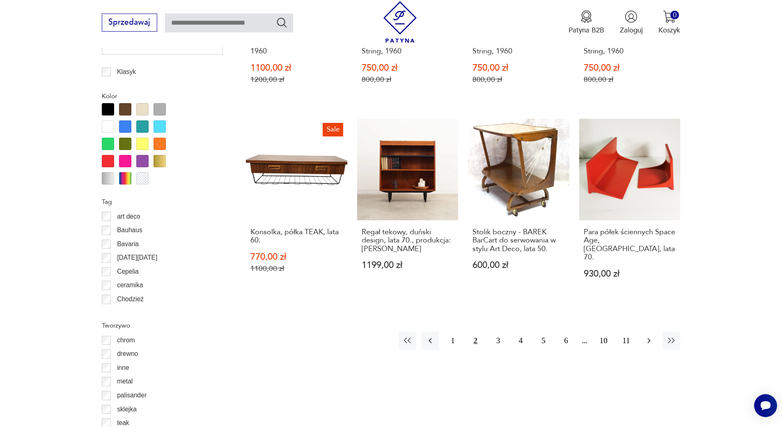
click at [652, 338] on icon "button" at bounding box center [649, 340] width 10 height 10
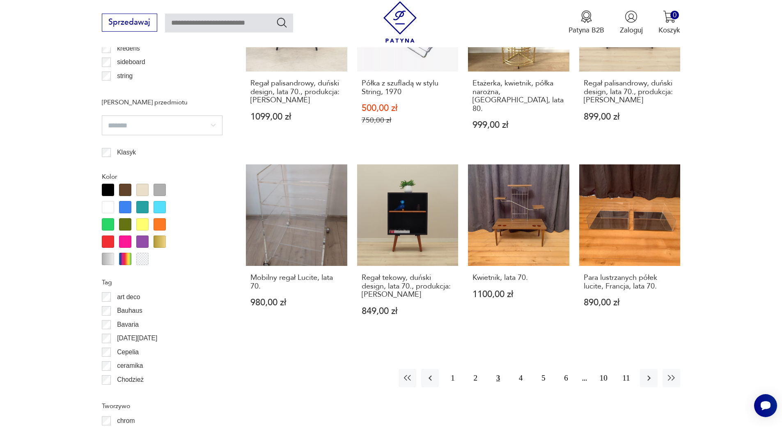
scroll to position [843, 0]
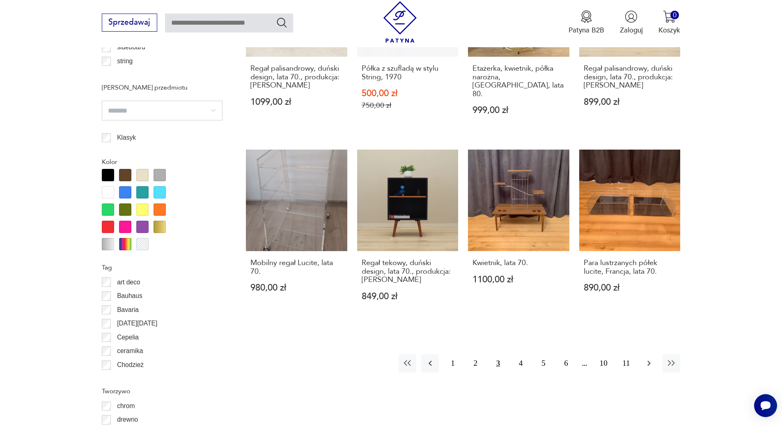
click at [648, 361] on icon "button" at bounding box center [649, 363] width 3 height 5
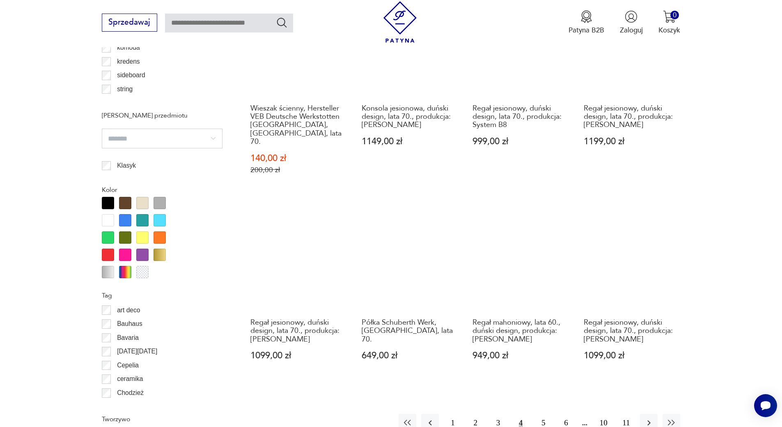
scroll to position [893, 0]
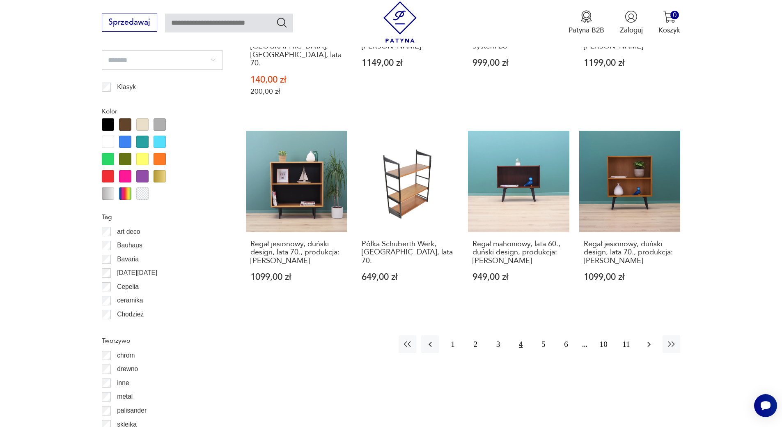
click at [650, 341] on icon "button" at bounding box center [649, 343] width 3 height 5
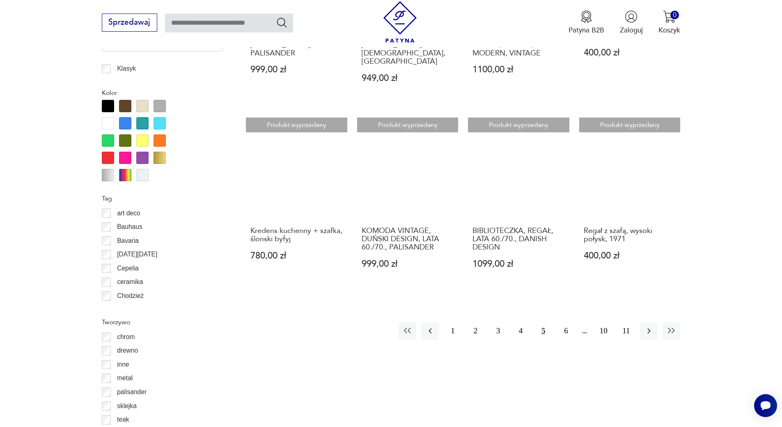
scroll to position [914, 0]
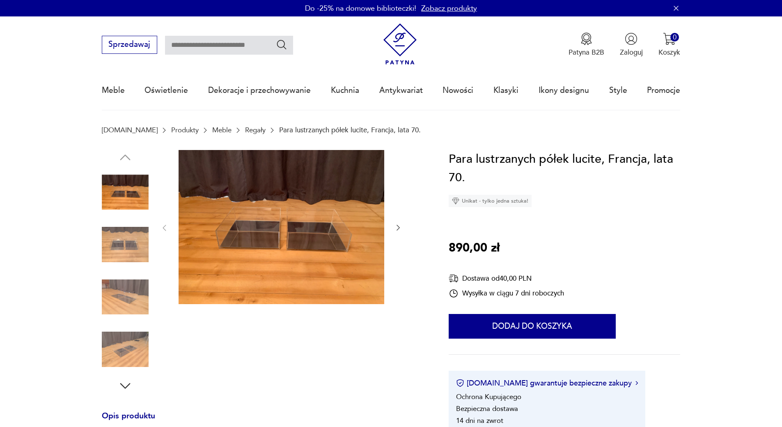
click at [141, 247] on img at bounding box center [125, 244] width 47 height 47
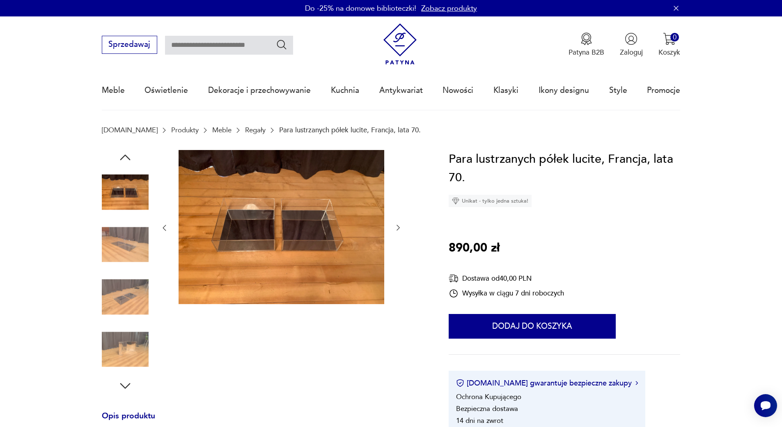
click at [126, 247] on img at bounding box center [125, 244] width 47 height 47
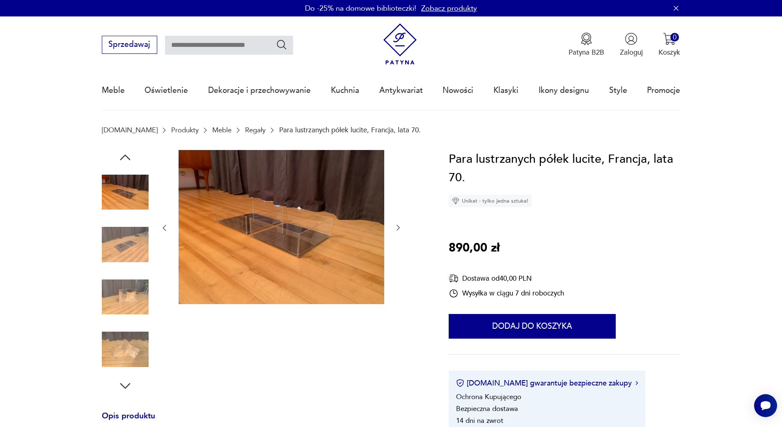
click at [126, 264] on img at bounding box center [125, 244] width 47 height 47
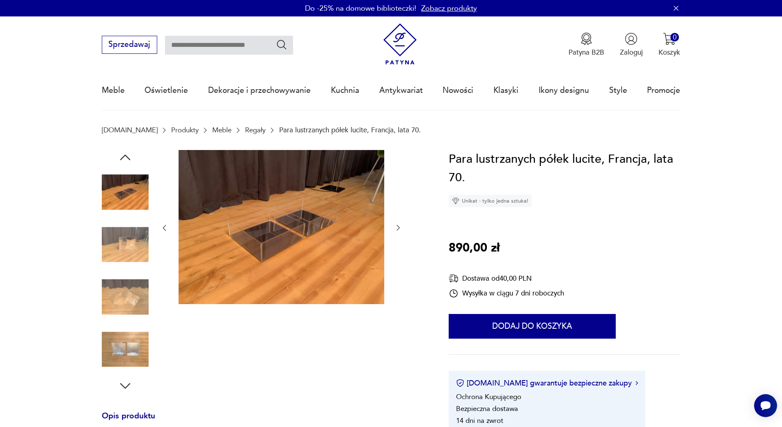
click at [126, 280] on img at bounding box center [125, 296] width 47 height 47
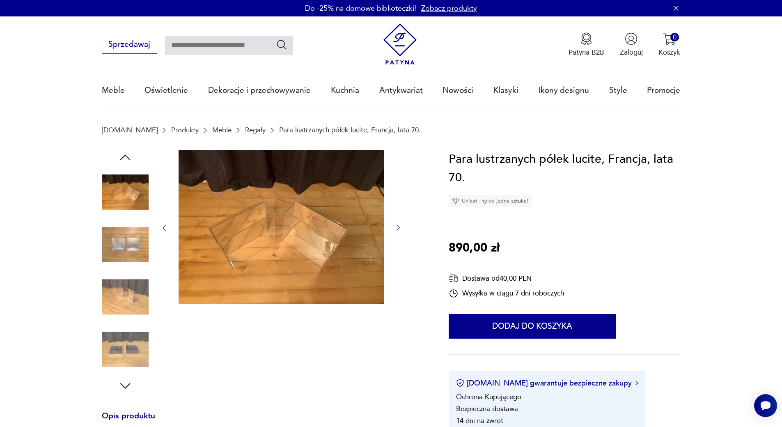
click at [126, 250] on img at bounding box center [125, 244] width 47 height 47
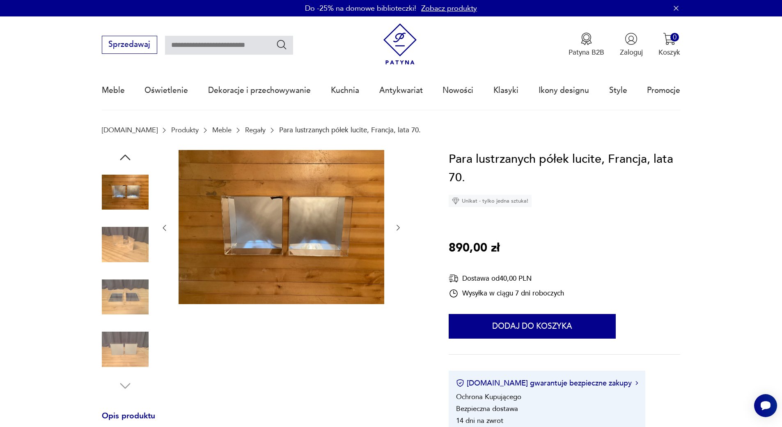
click at [126, 250] on img at bounding box center [125, 244] width 47 height 47
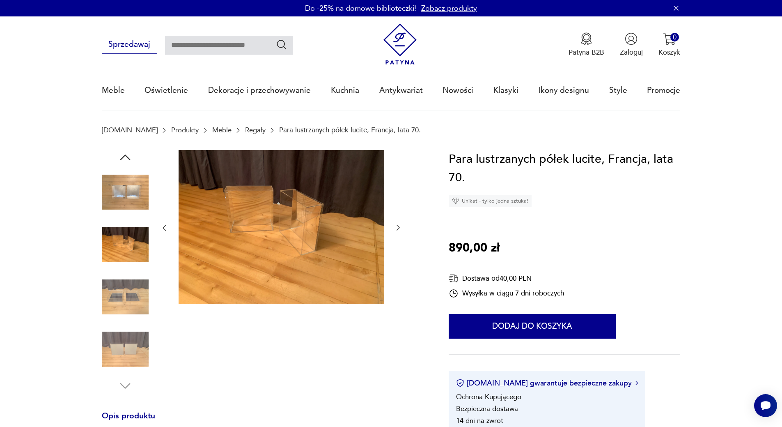
click at [131, 310] on img at bounding box center [125, 296] width 47 height 47
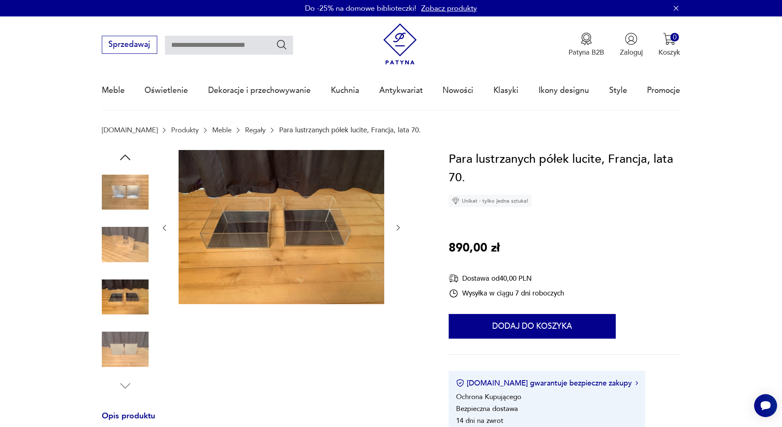
click at [130, 354] on img at bounding box center [125, 349] width 47 height 47
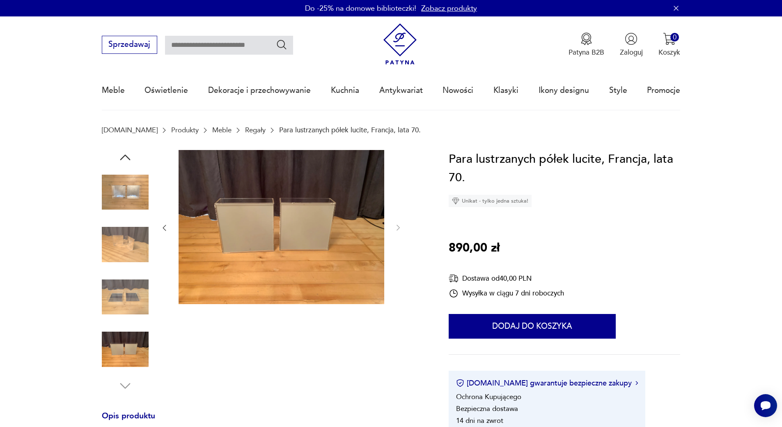
click at [118, 361] on img at bounding box center [125, 349] width 47 height 47
